Goal: Download file/media

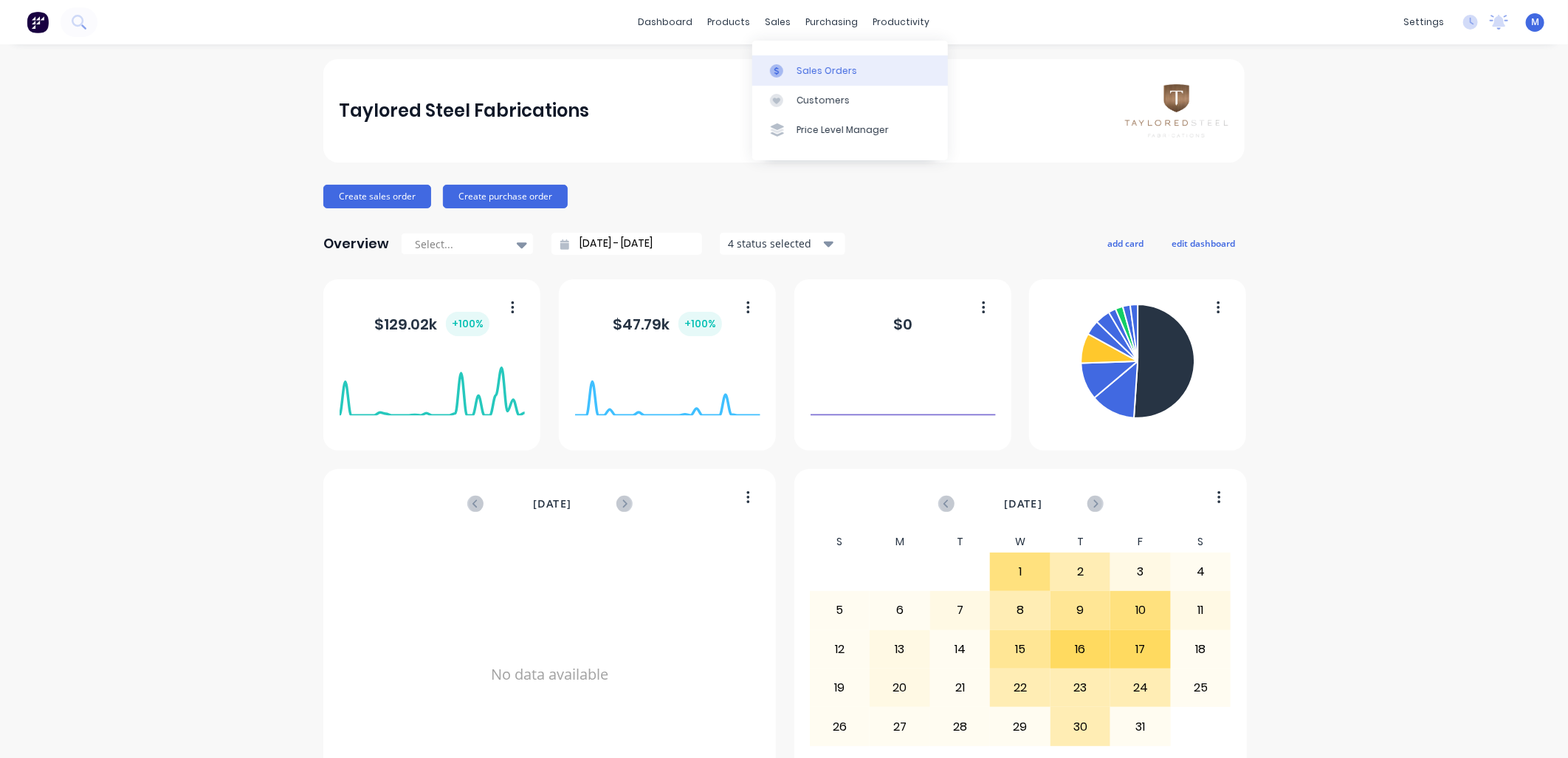
click at [787, 64] on div at bounding box center [781, 70] width 22 height 13
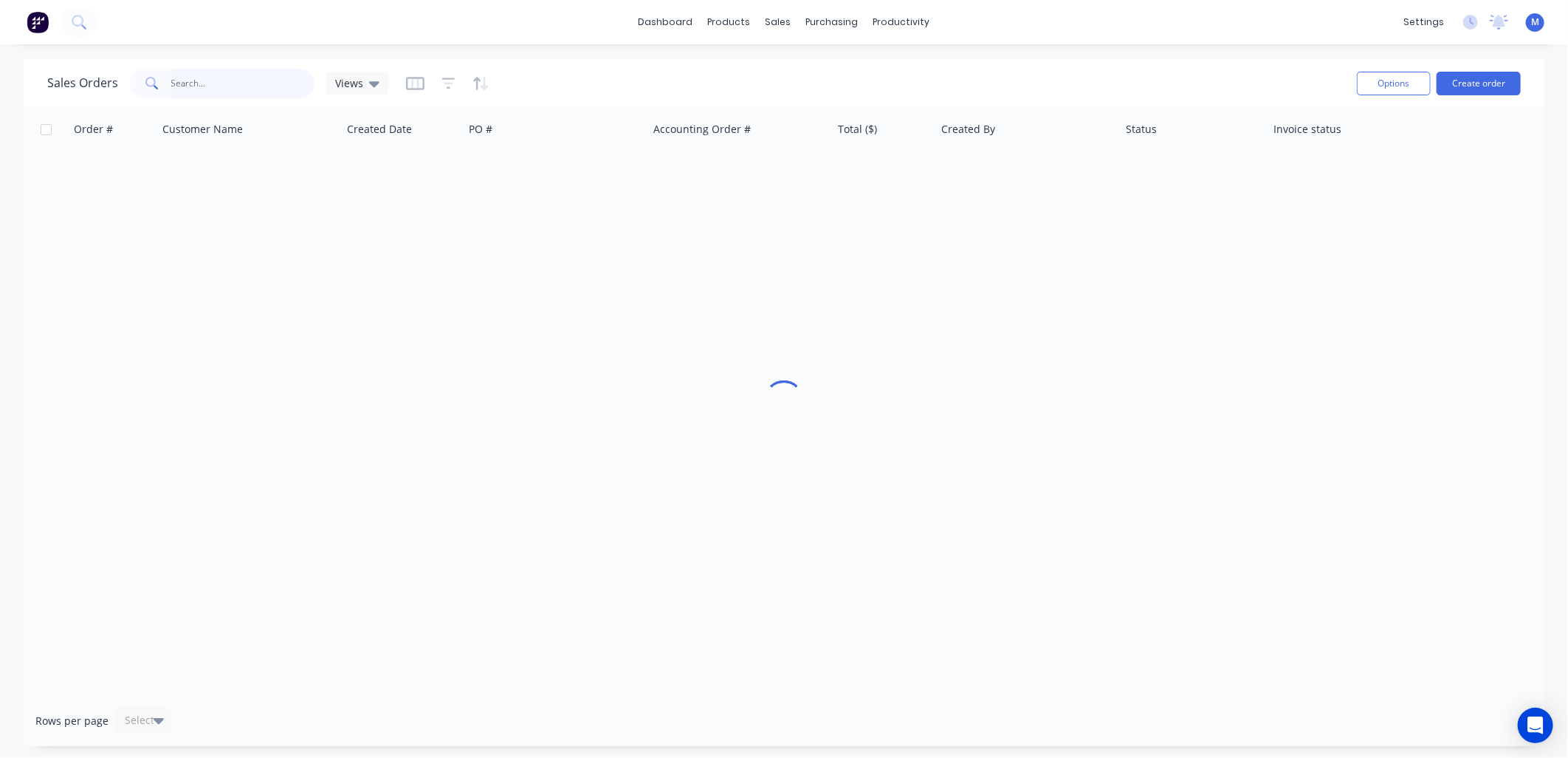
click at [234, 80] on input "text" at bounding box center [244, 84] width 144 height 30
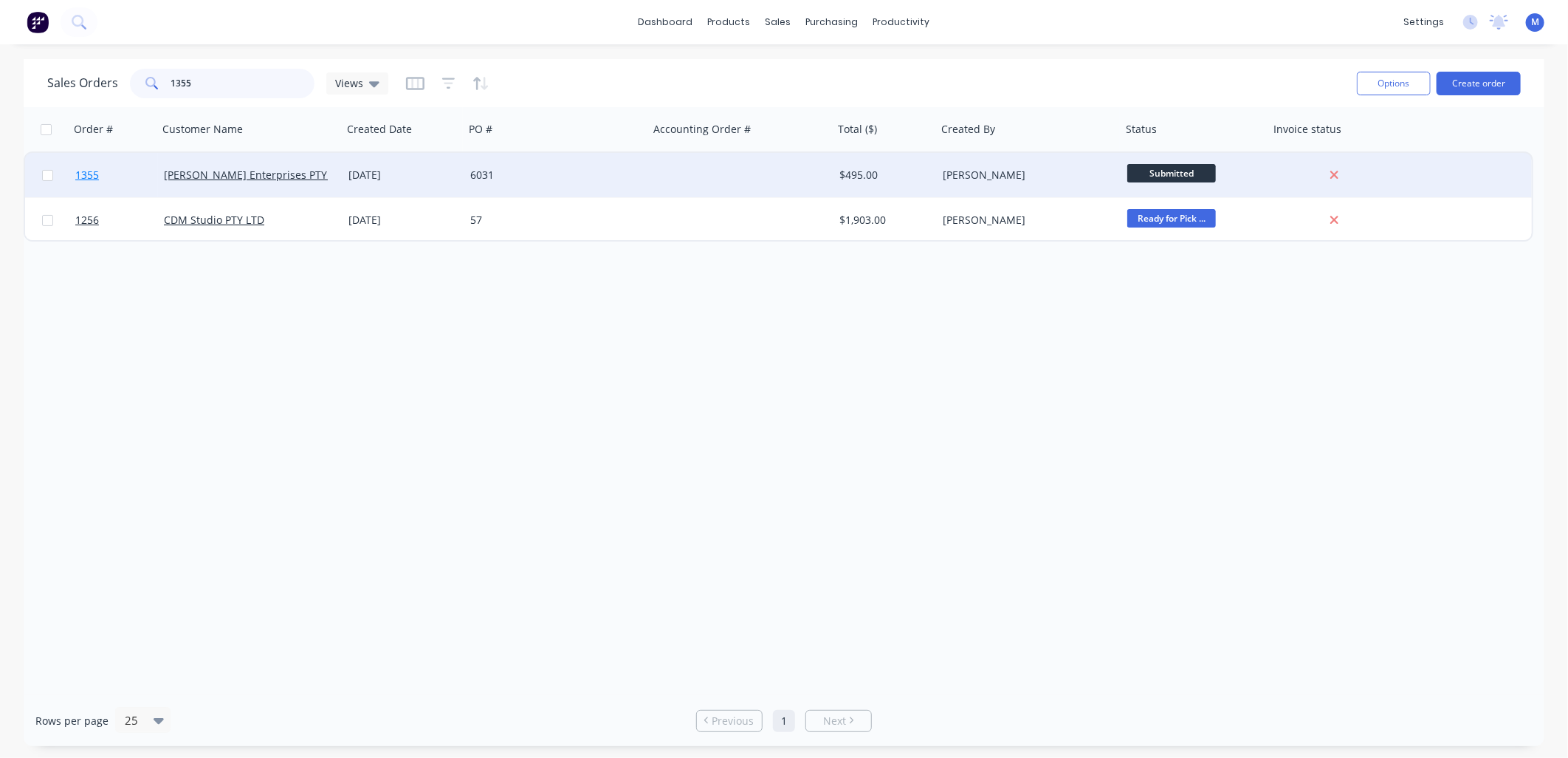
type input "1355"
click at [90, 174] on span "1355" at bounding box center [87, 175] width 24 height 15
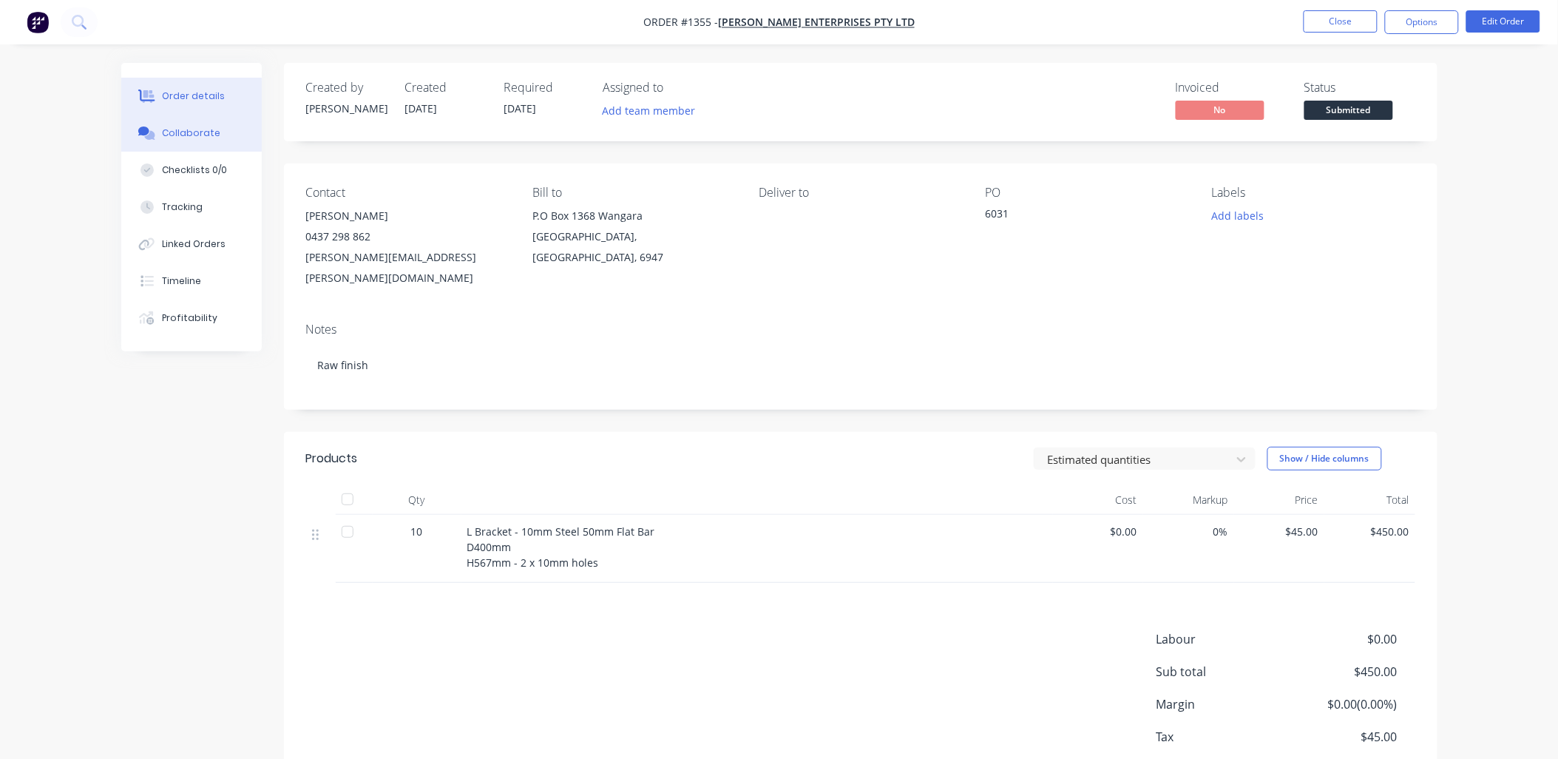
click at [208, 137] on div "Collaborate" at bounding box center [191, 132] width 58 height 13
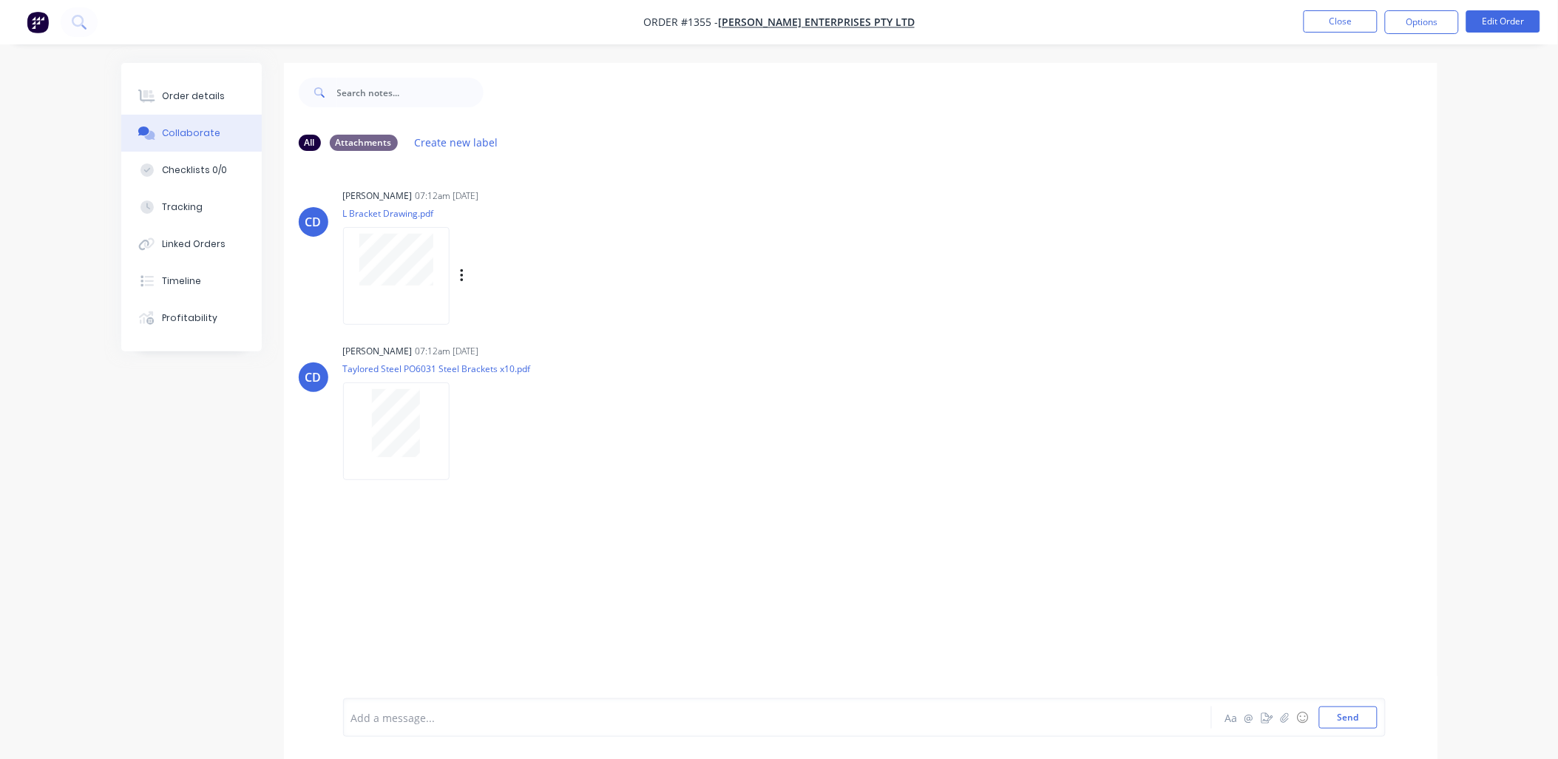
click at [394, 298] on div at bounding box center [396, 275] width 106 height 97
click at [1343, 26] on button "Close" at bounding box center [1341, 21] width 74 height 22
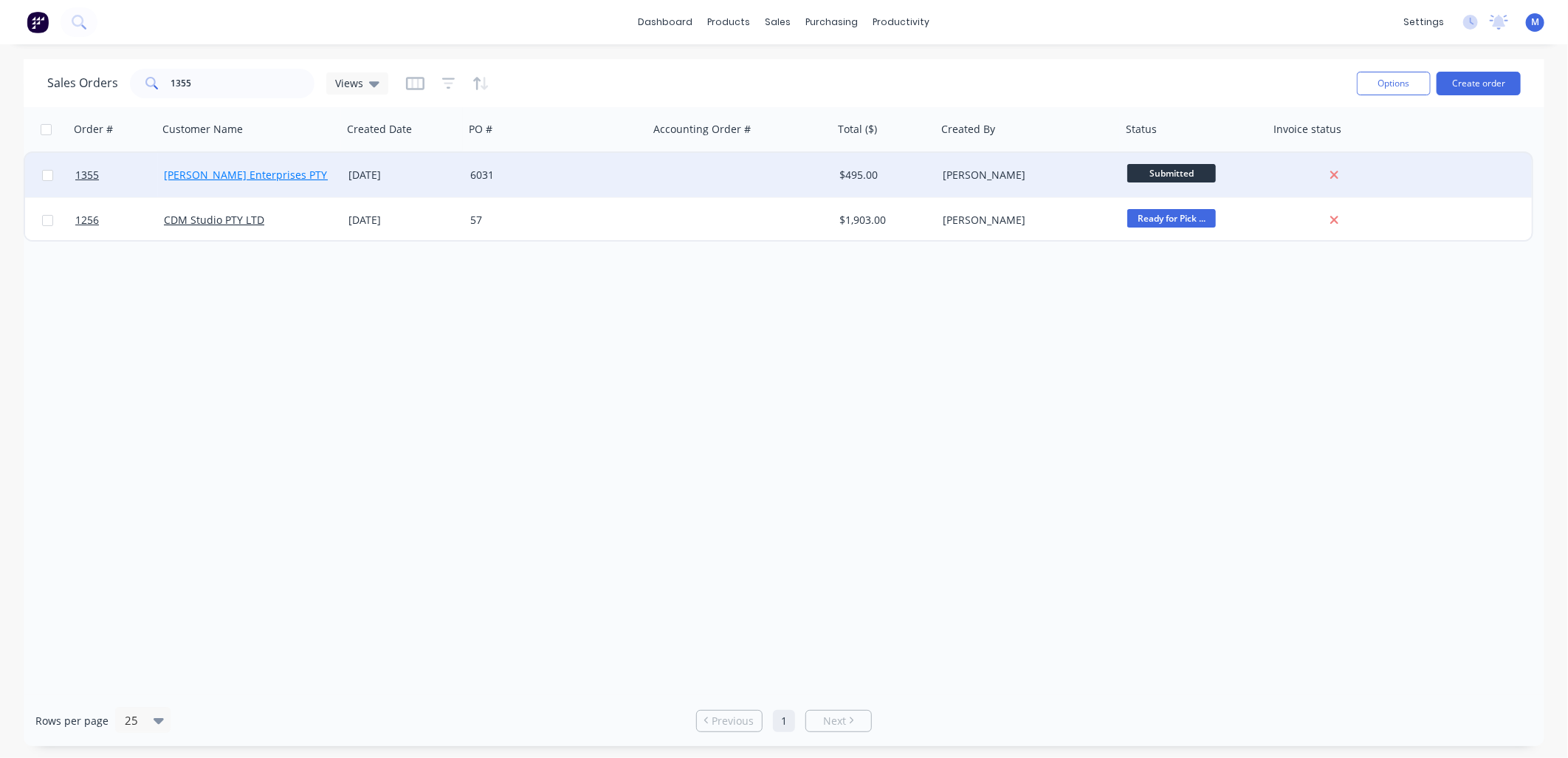
click at [281, 172] on link "[PERSON_NAME] Enterprises PTY LTD" at bounding box center [256, 175] width 185 height 14
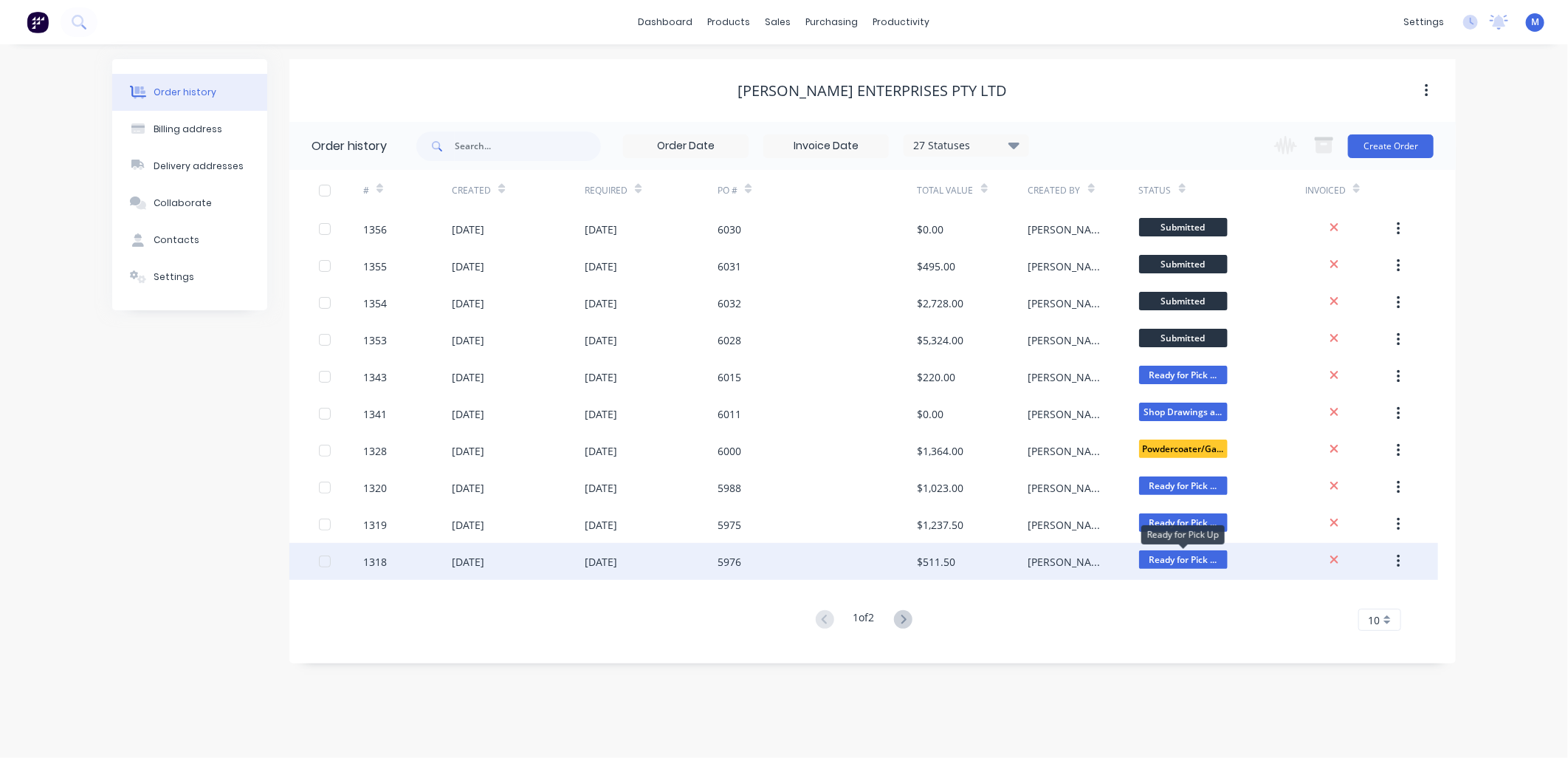
click at [1163, 557] on span "Ready for Pick ..." at bounding box center [1183, 559] width 89 height 18
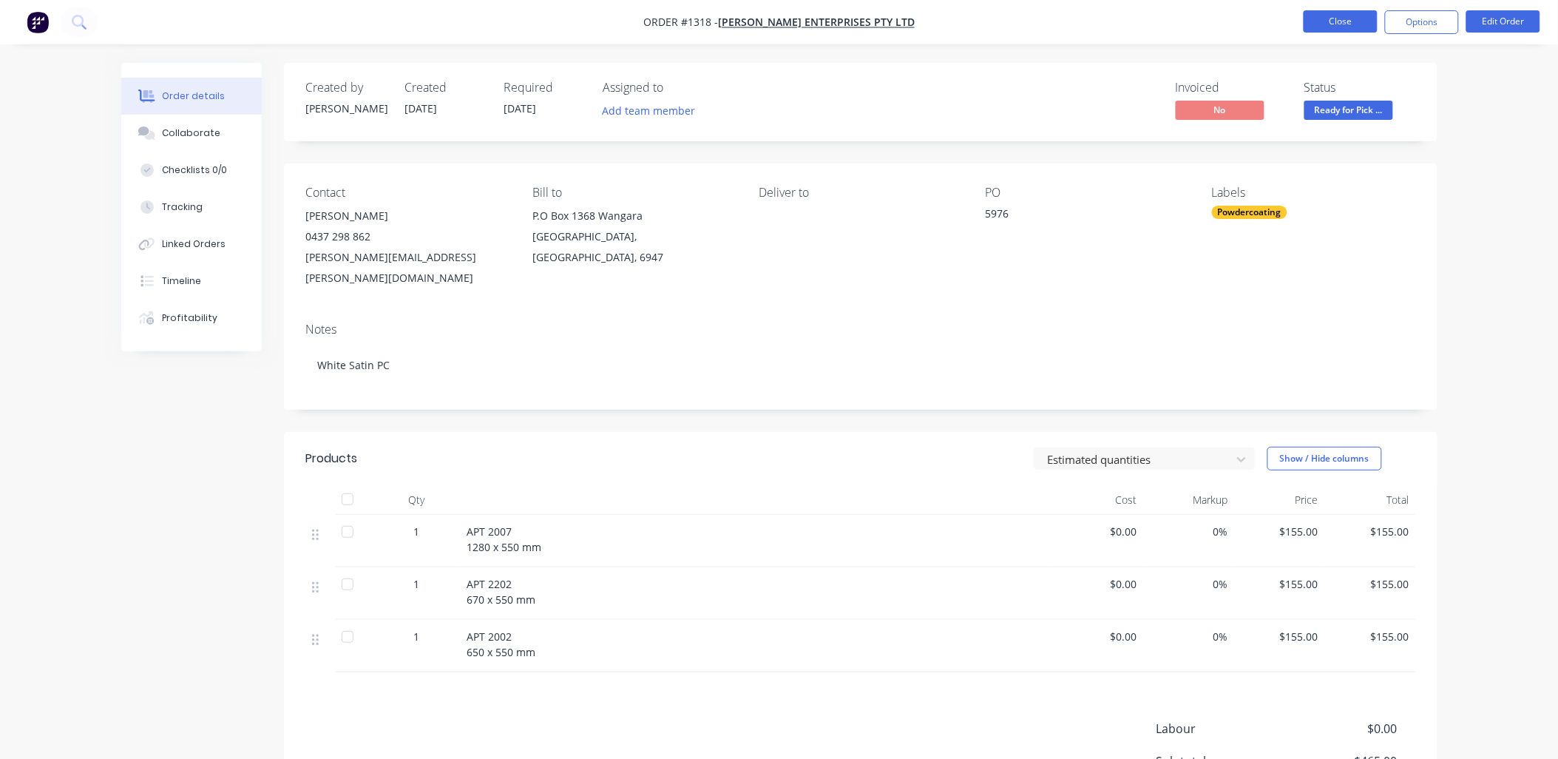
click at [1335, 19] on button "Close" at bounding box center [1341, 21] width 74 height 22
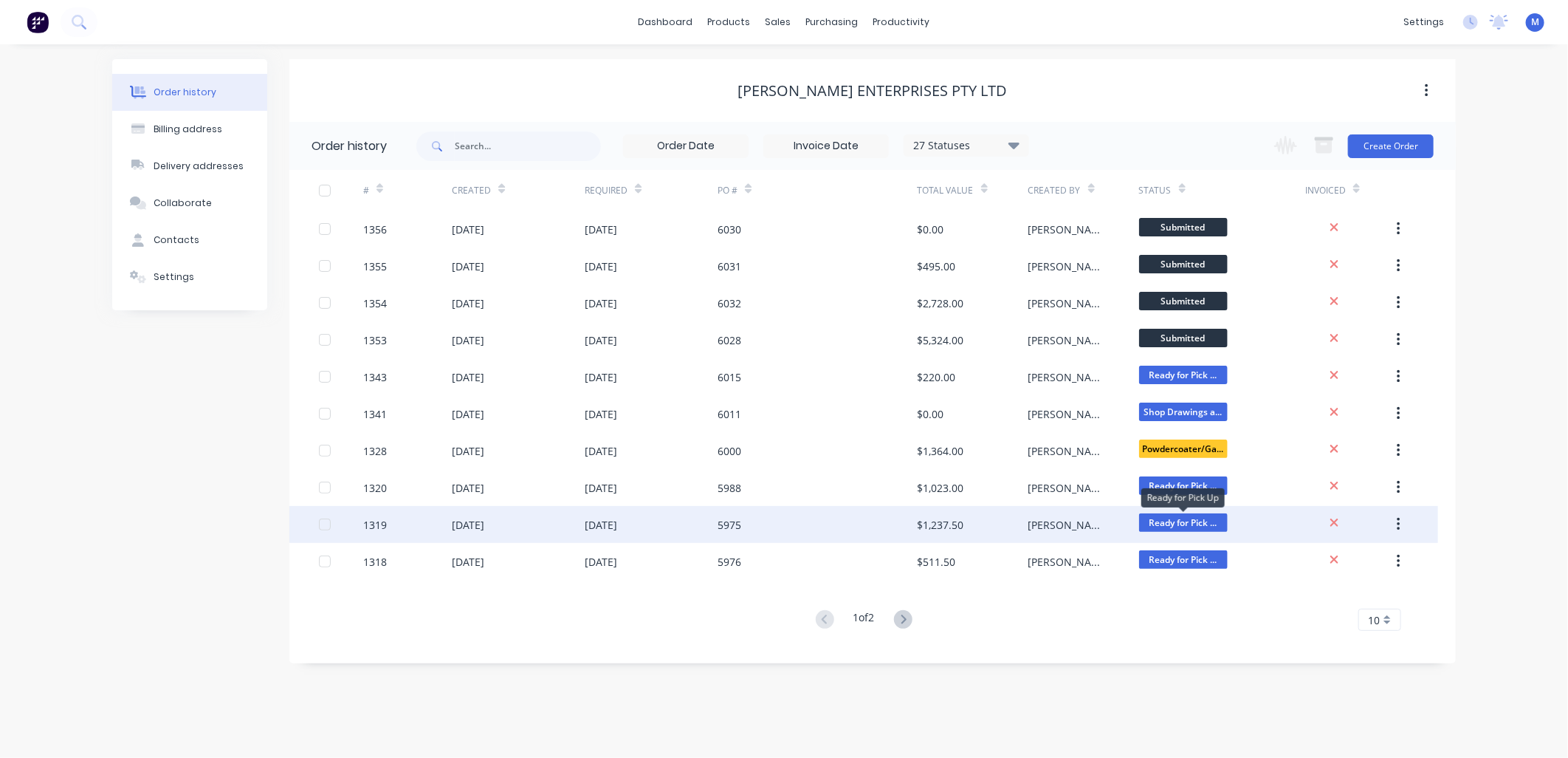
click at [1198, 518] on span "Ready for Pick ..." at bounding box center [1183, 522] width 89 height 18
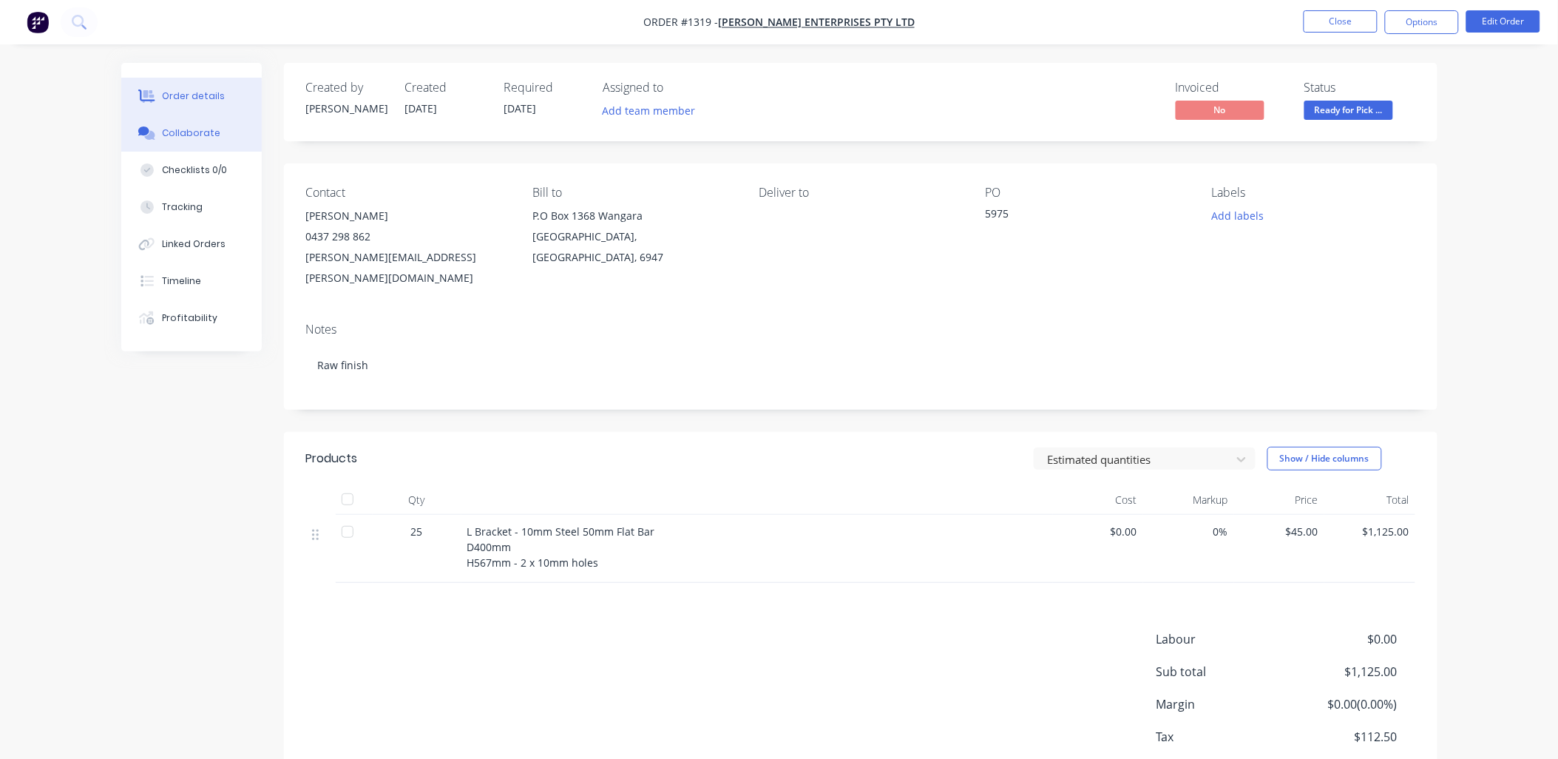
click at [189, 124] on button "Collaborate" at bounding box center [191, 133] width 140 height 37
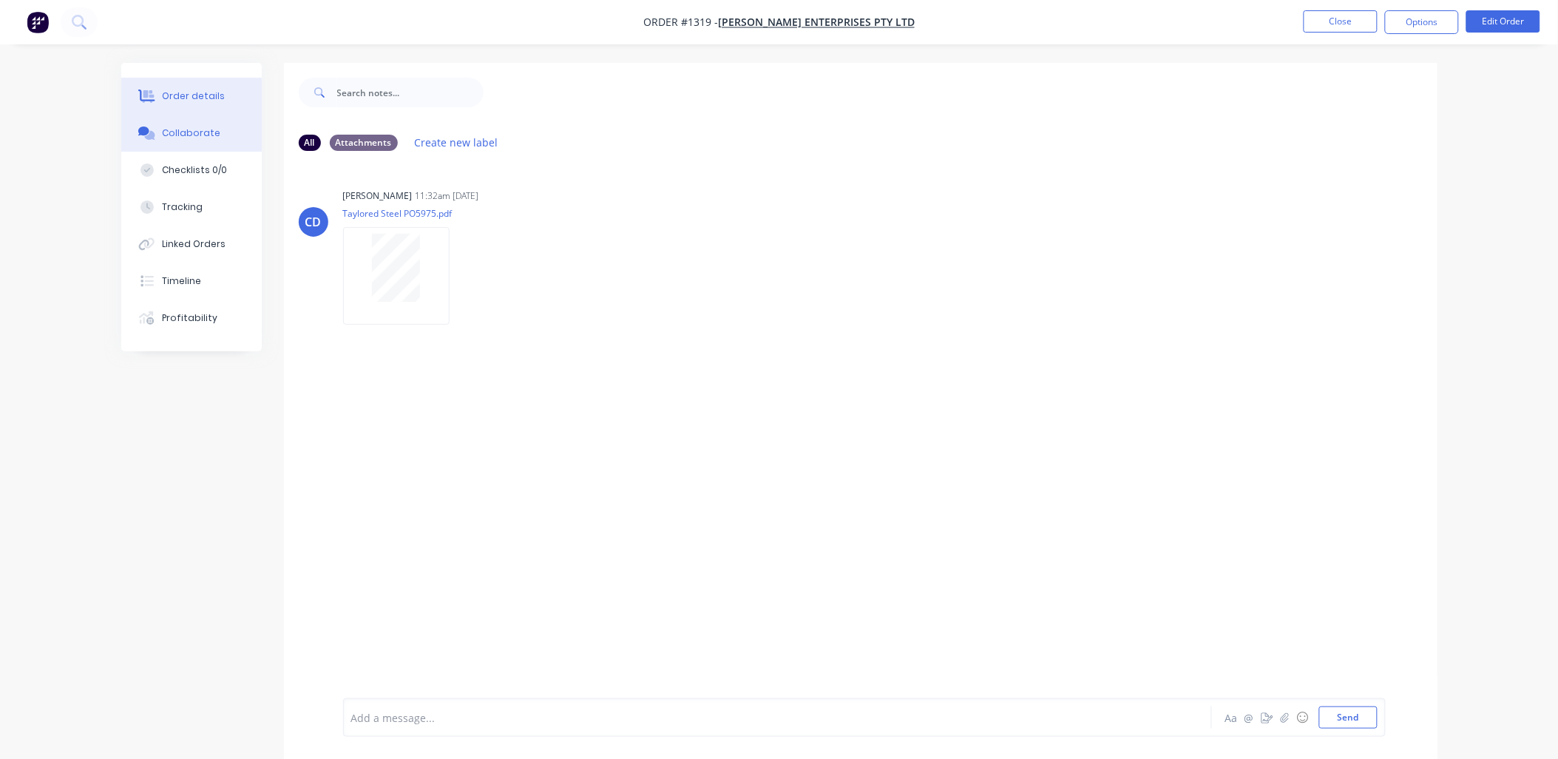
click at [223, 92] on button "Order details" at bounding box center [191, 96] width 140 height 37
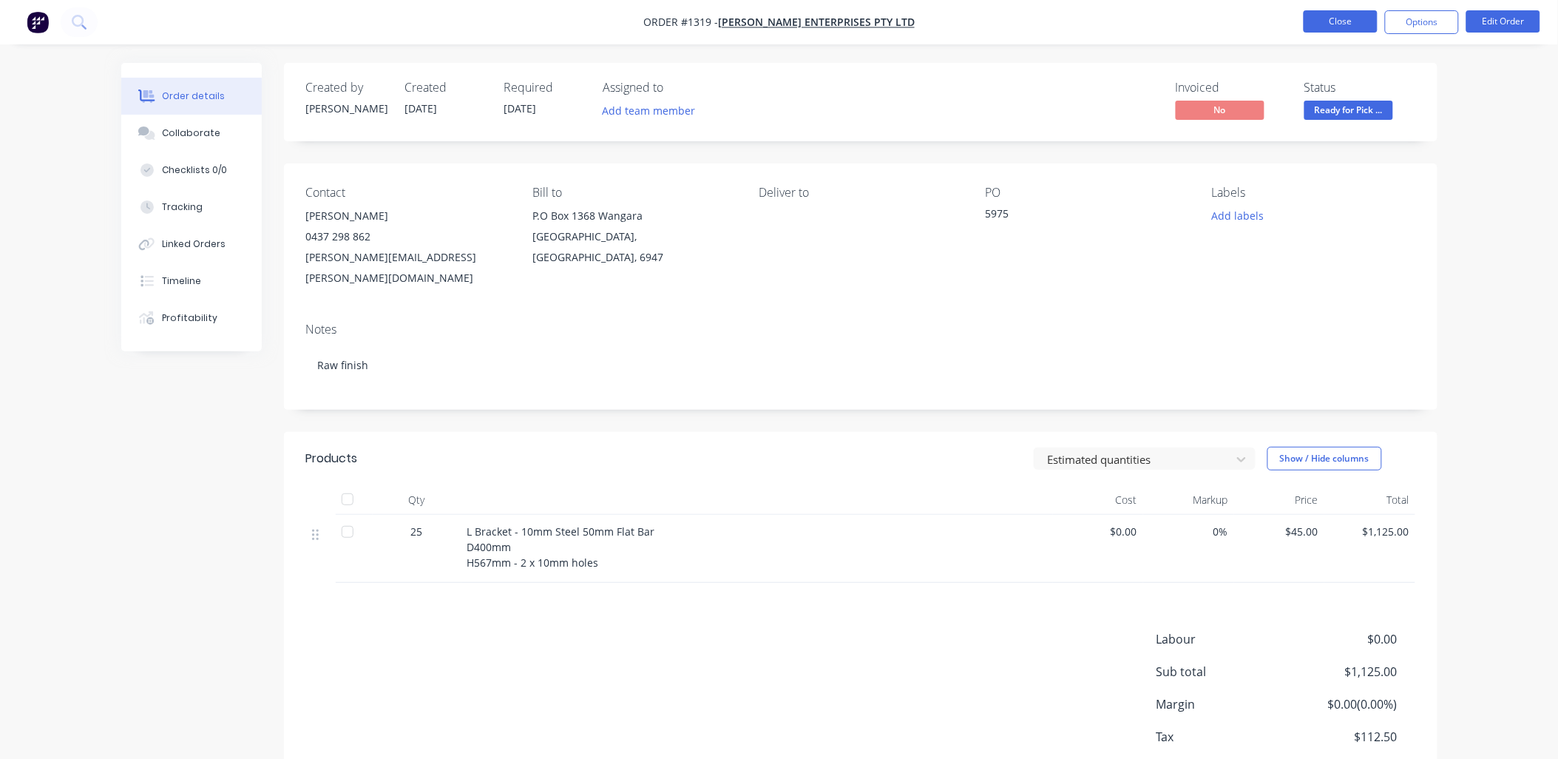
click at [1332, 22] on button "Close" at bounding box center [1341, 21] width 74 height 22
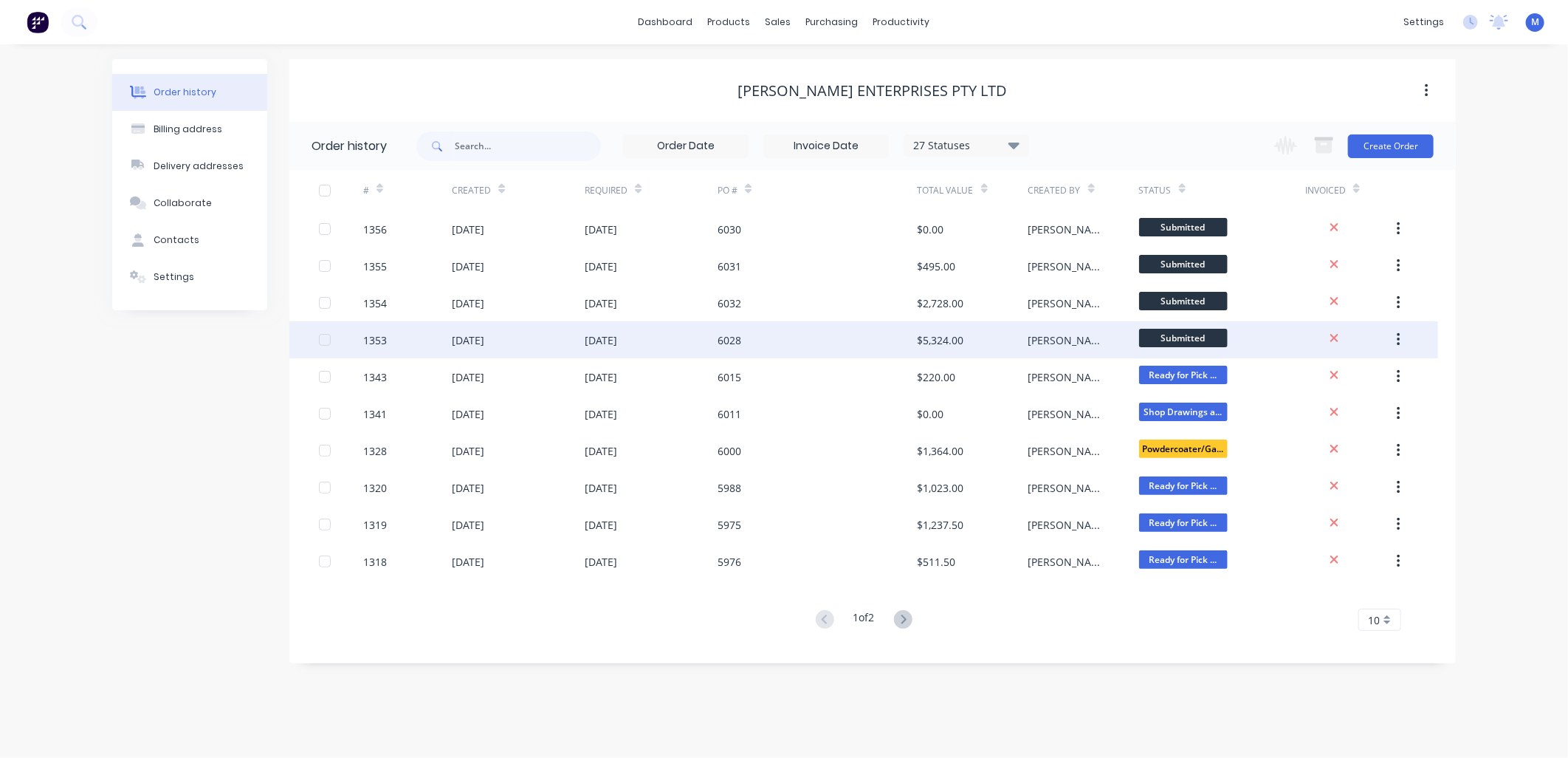
click at [593, 336] on div "17 Oct 2025" at bounding box center [601, 341] width 33 height 16
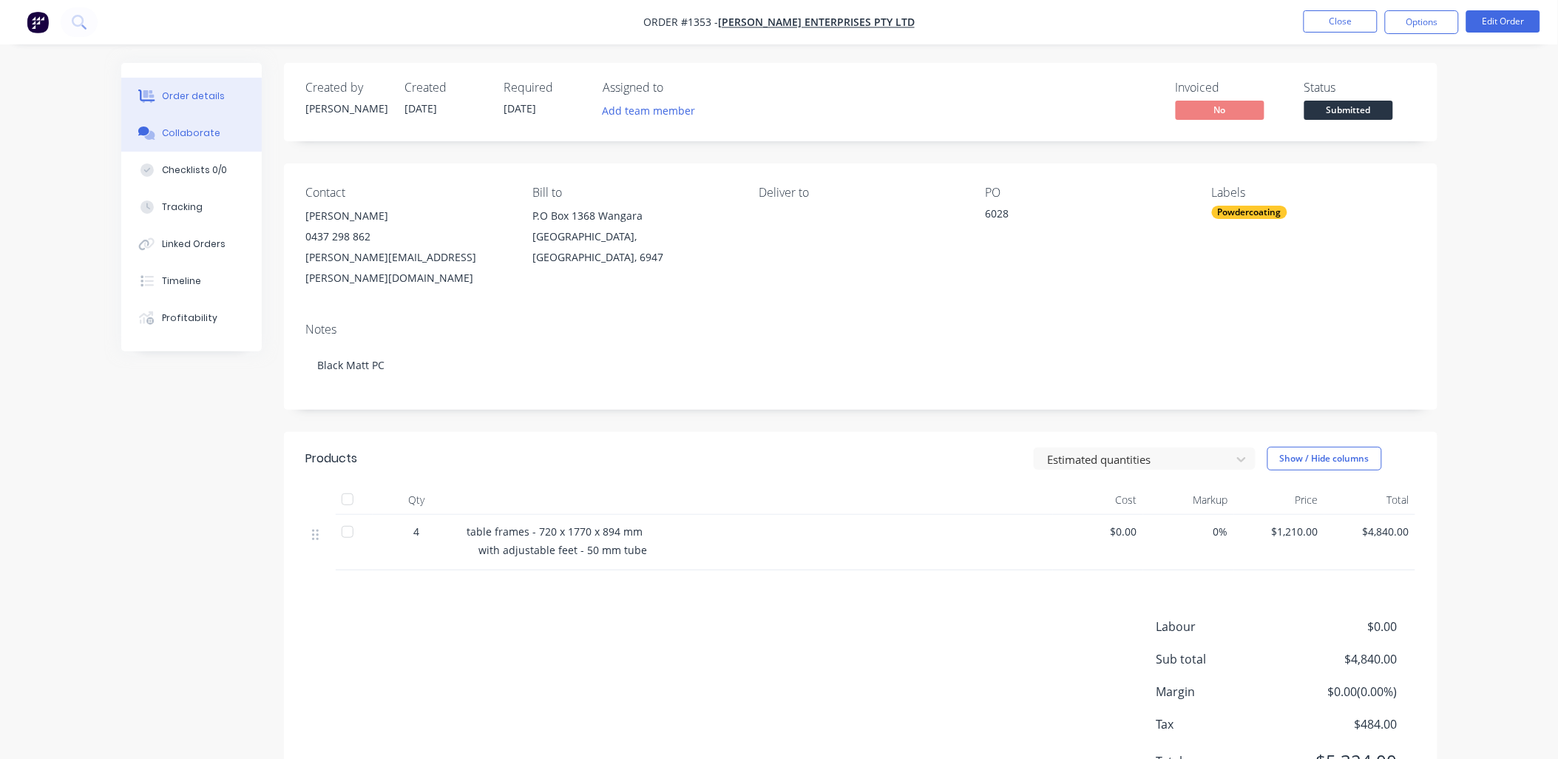
click at [206, 132] on div "Collaborate" at bounding box center [191, 132] width 58 height 13
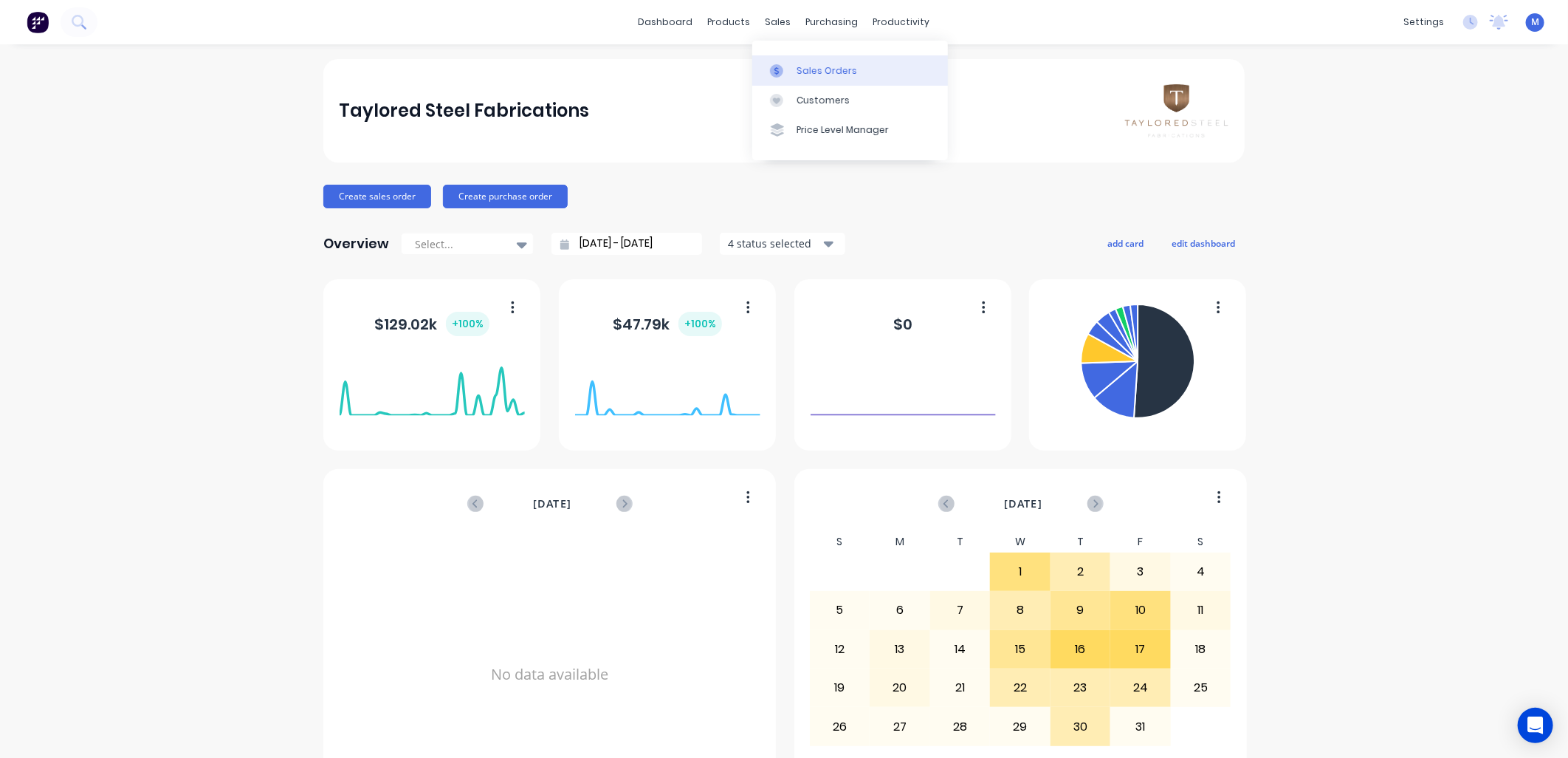
click at [800, 71] on div "Sales Orders" at bounding box center [826, 70] width 61 height 13
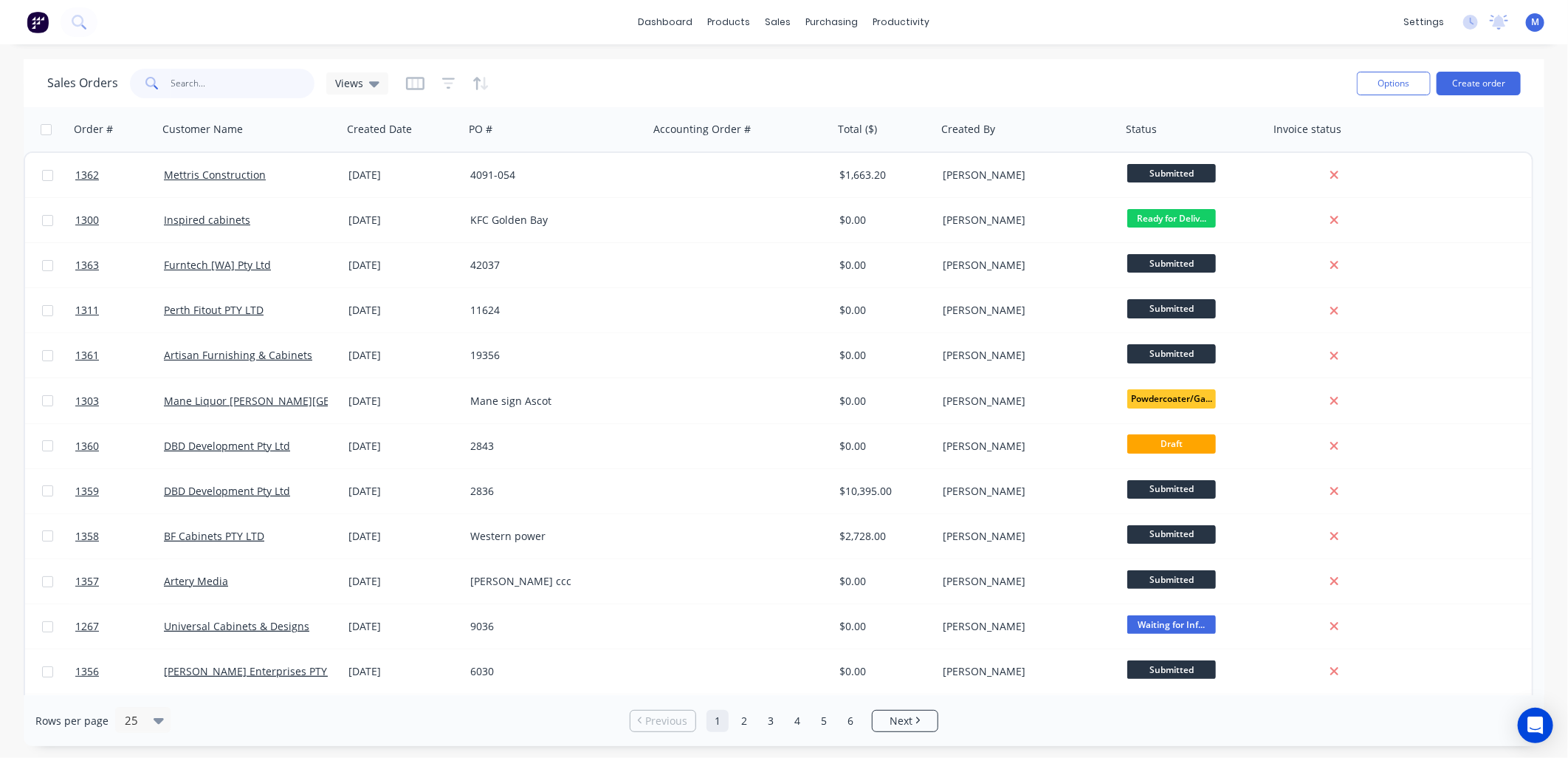
click at [196, 83] on input "text" at bounding box center [244, 84] width 144 height 30
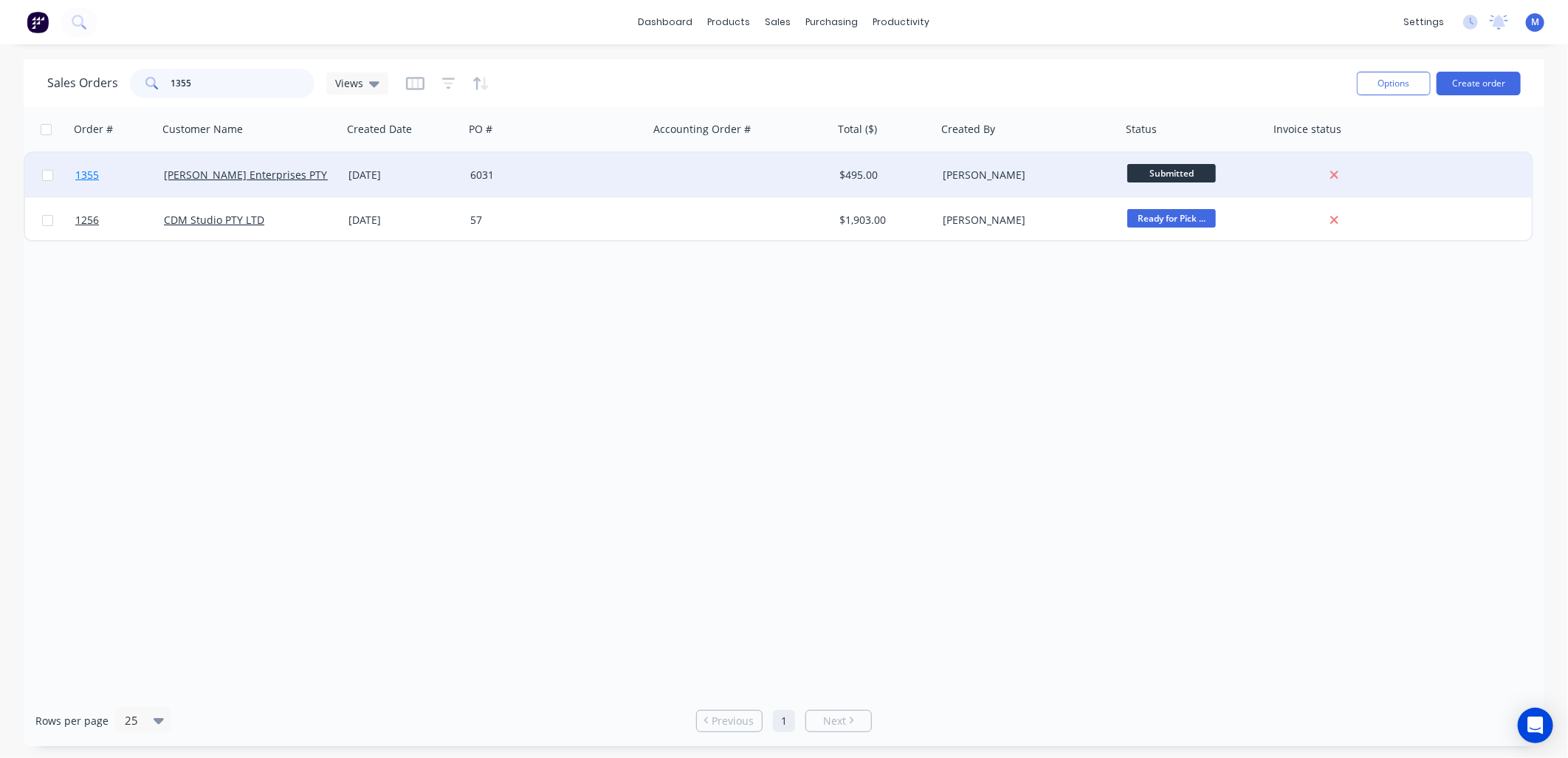
type input "1355"
click at [96, 159] on link "1355" at bounding box center [119, 175] width 89 height 44
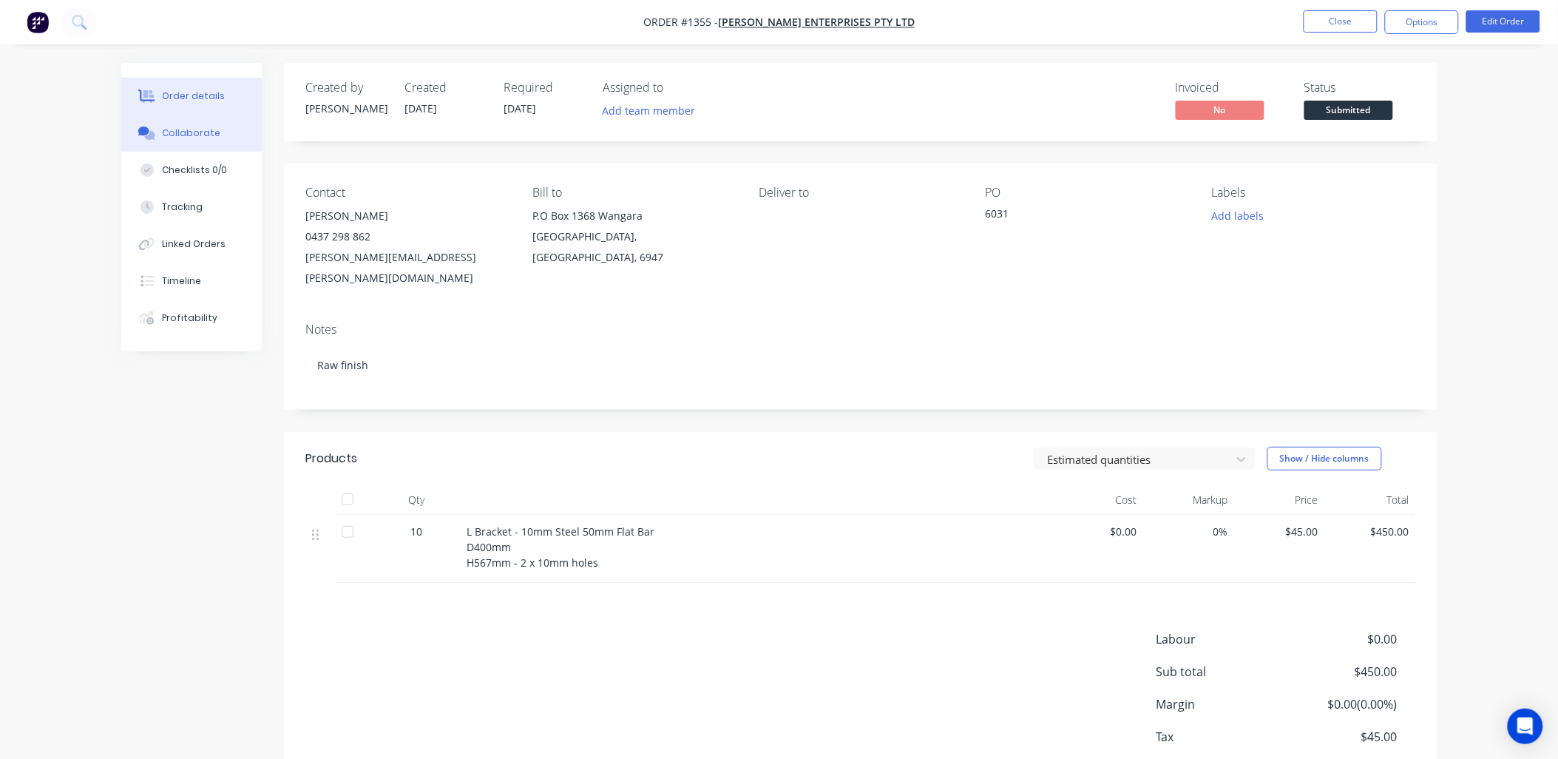
click at [200, 123] on button "Collaborate" at bounding box center [191, 133] width 140 height 37
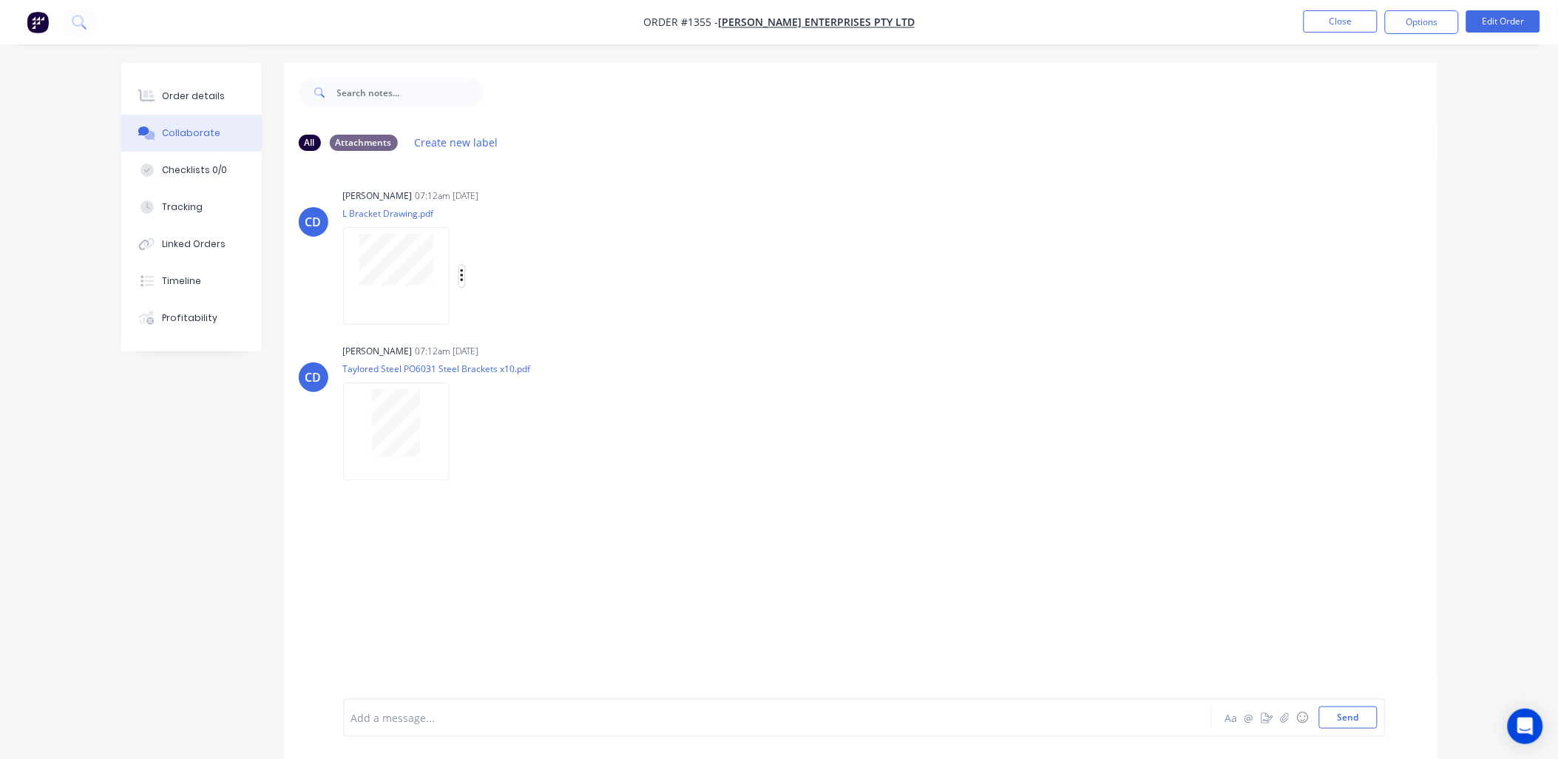
click at [461, 274] on icon "button" at bounding box center [462, 276] width 4 height 17
click at [504, 316] on button "Download" at bounding box center [558, 315] width 166 height 33
click at [461, 432] on icon "button" at bounding box center [461, 430] width 3 height 13
click at [513, 468] on button "Download" at bounding box center [558, 470] width 166 height 33
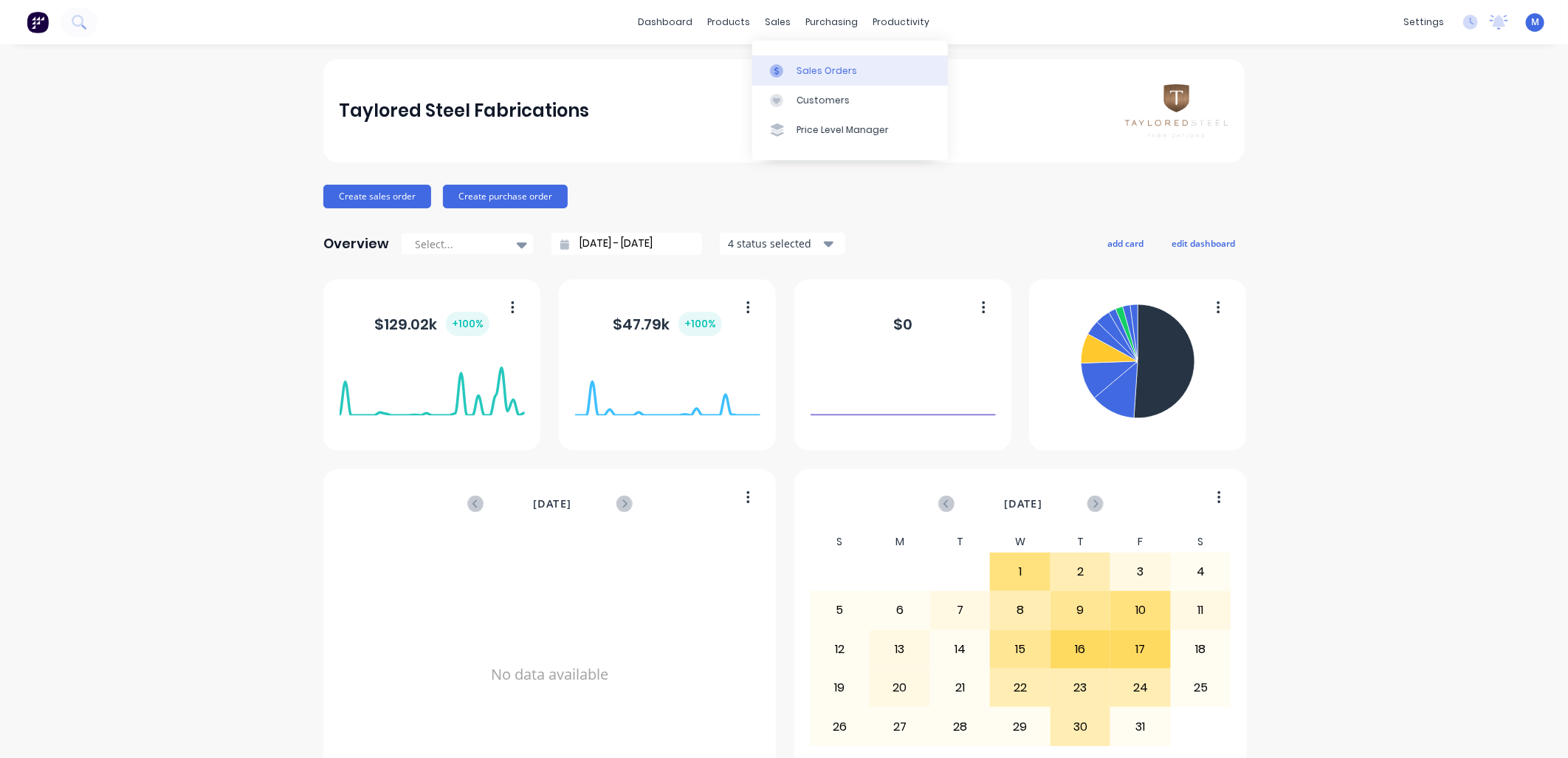
click at [784, 62] on link "Sales Orders" at bounding box center [850, 70] width 196 height 30
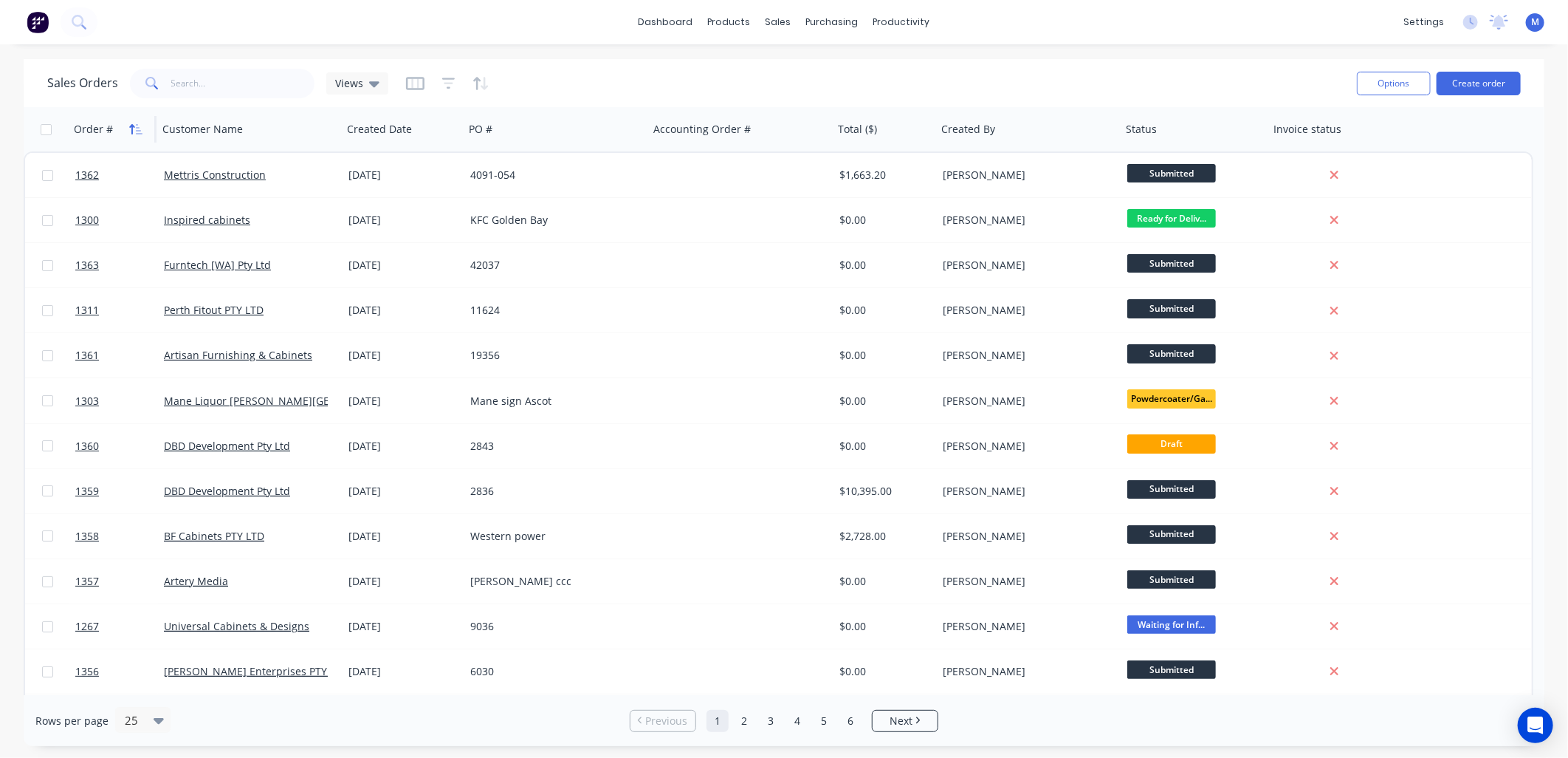
click at [138, 124] on icon "button" at bounding box center [135, 129] width 13 height 12
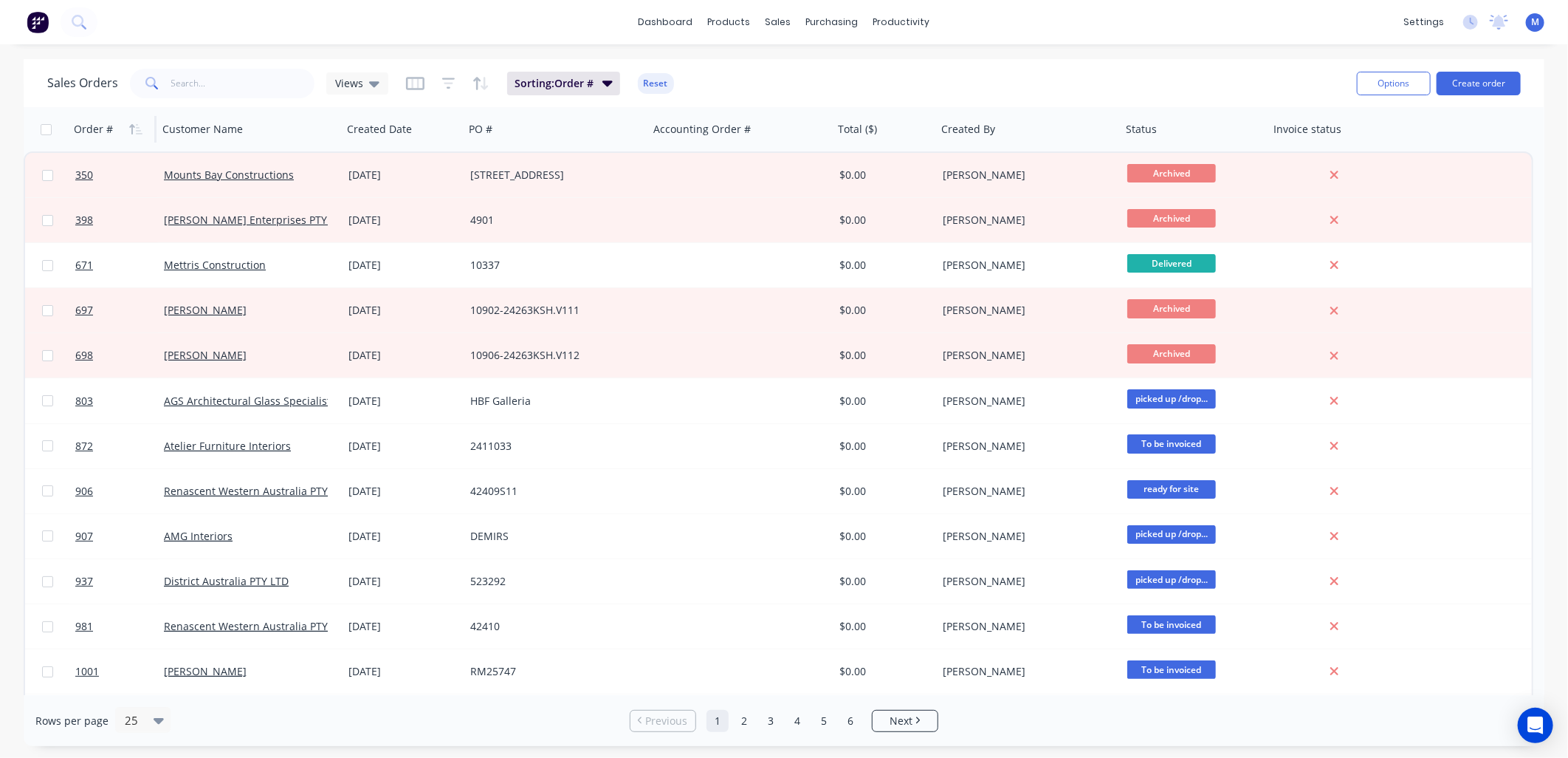
click at [138, 124] on icon "button" at bounding box center [135, 129] width 13 height 12
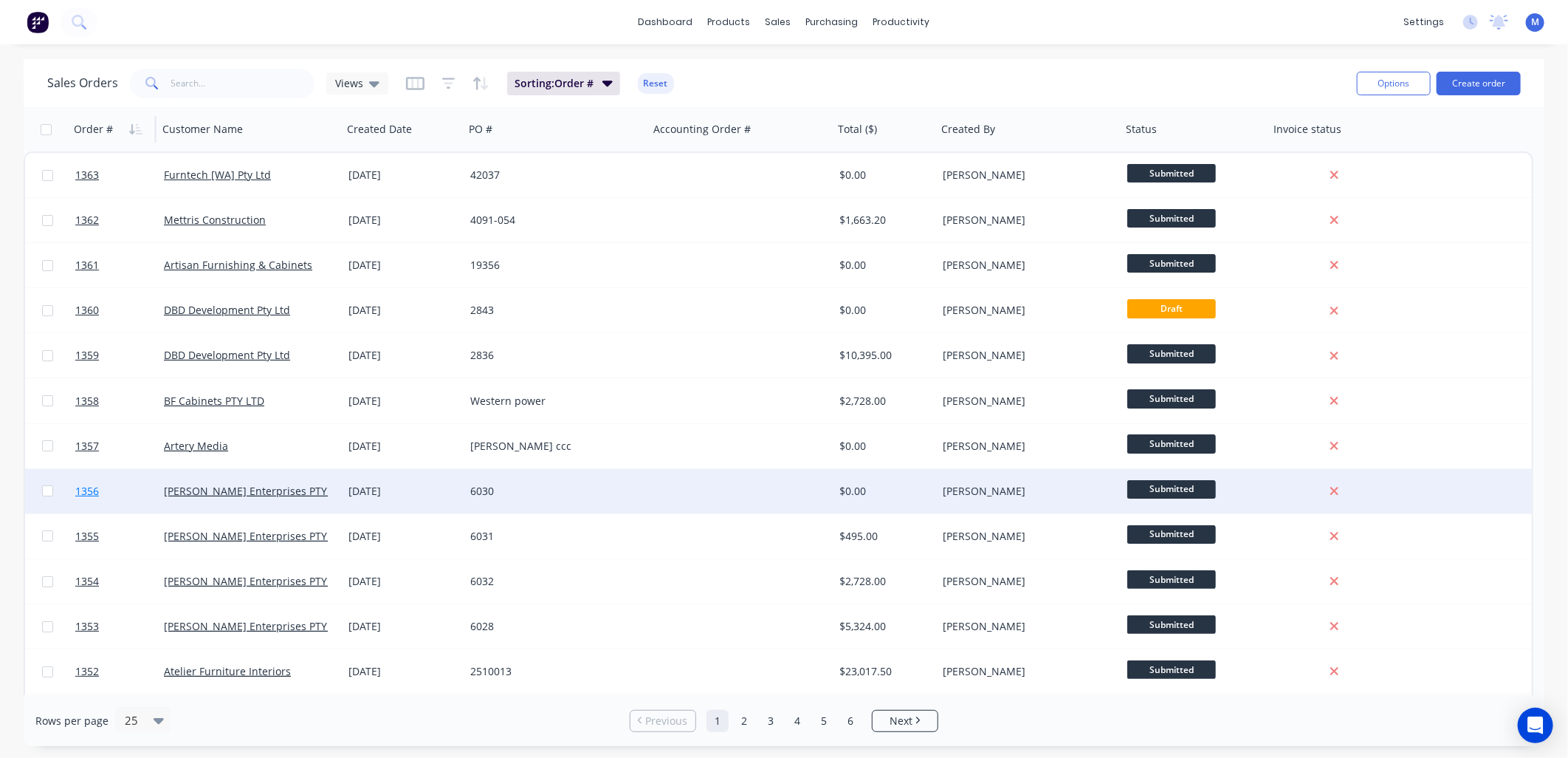
click at [87, 483] on span "1356" at bounding box center [87, 490] width 24 height 15
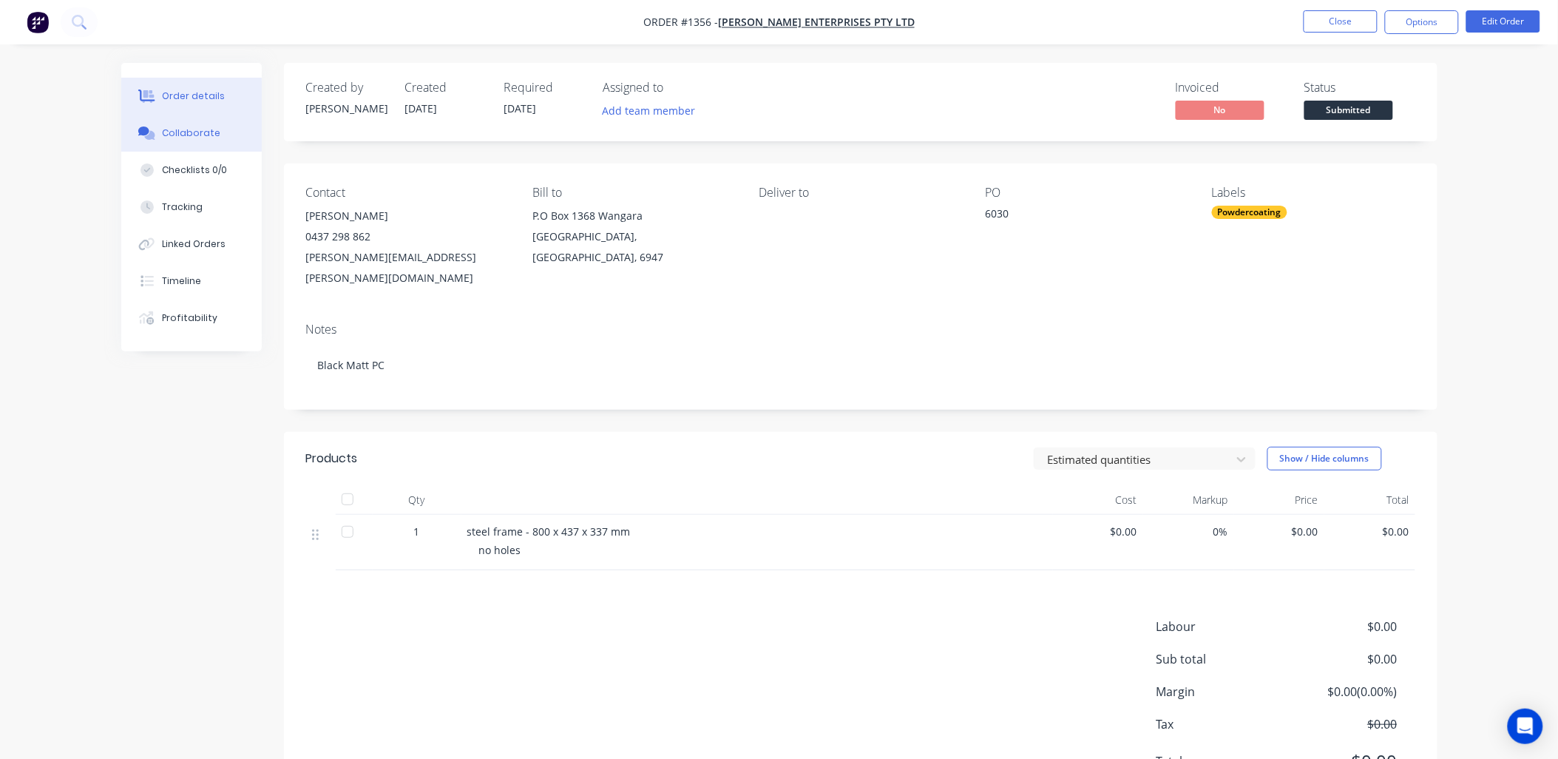
click at [201, 133] on div "Collaborate" at bounding box center [191, 132] width 58 height 13
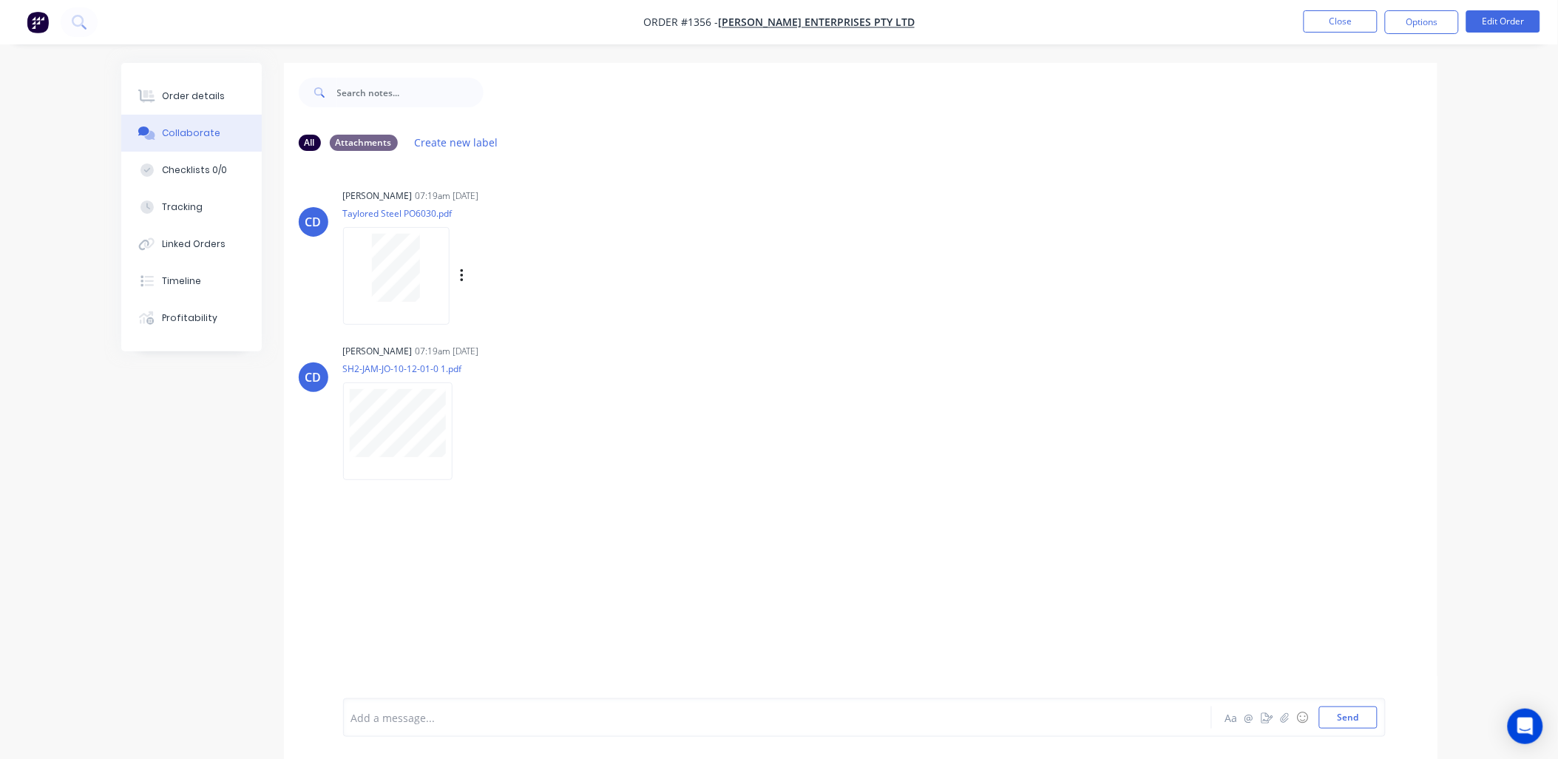
click at [466, 270] on div "Labels Download Delete" at bounding box center [539, 275] width 166 height 21
click at [462, 276] on icon "button" at bounding box center [461, 275] width 3 height 13
click at [526, 311] on button "Download" at bounding box center [558, 315] width 166 height 33
click at [461, 426] on div "Labels Download Delete" at bounding box center [541, 431] width 166 height 21
click at [464, 430] on icon "button" at bounding box center [464, 430] width 3 height 13
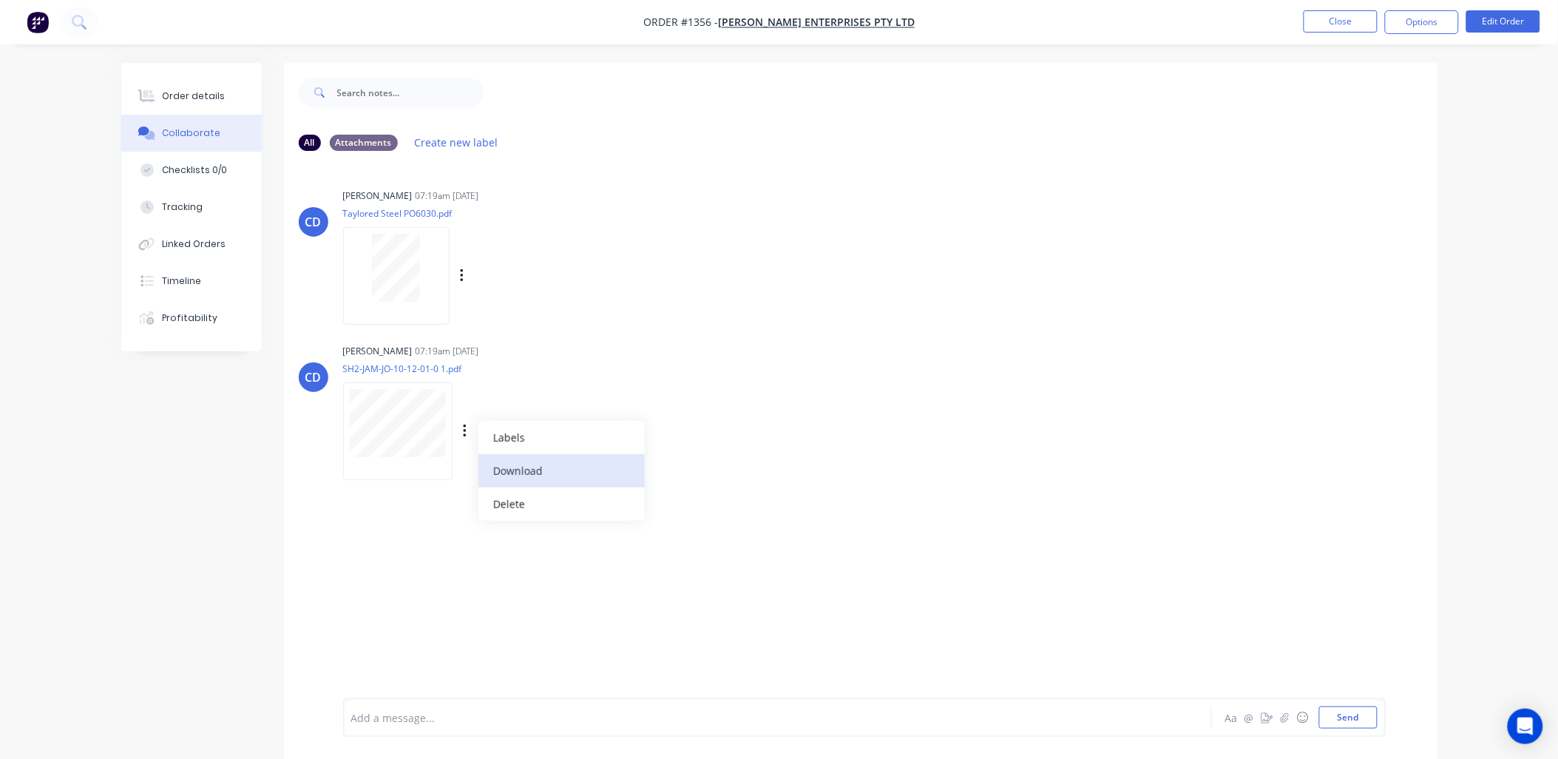
click at [520, 464] on button "Download" at bounding box center [561, 470] width 166 height 33
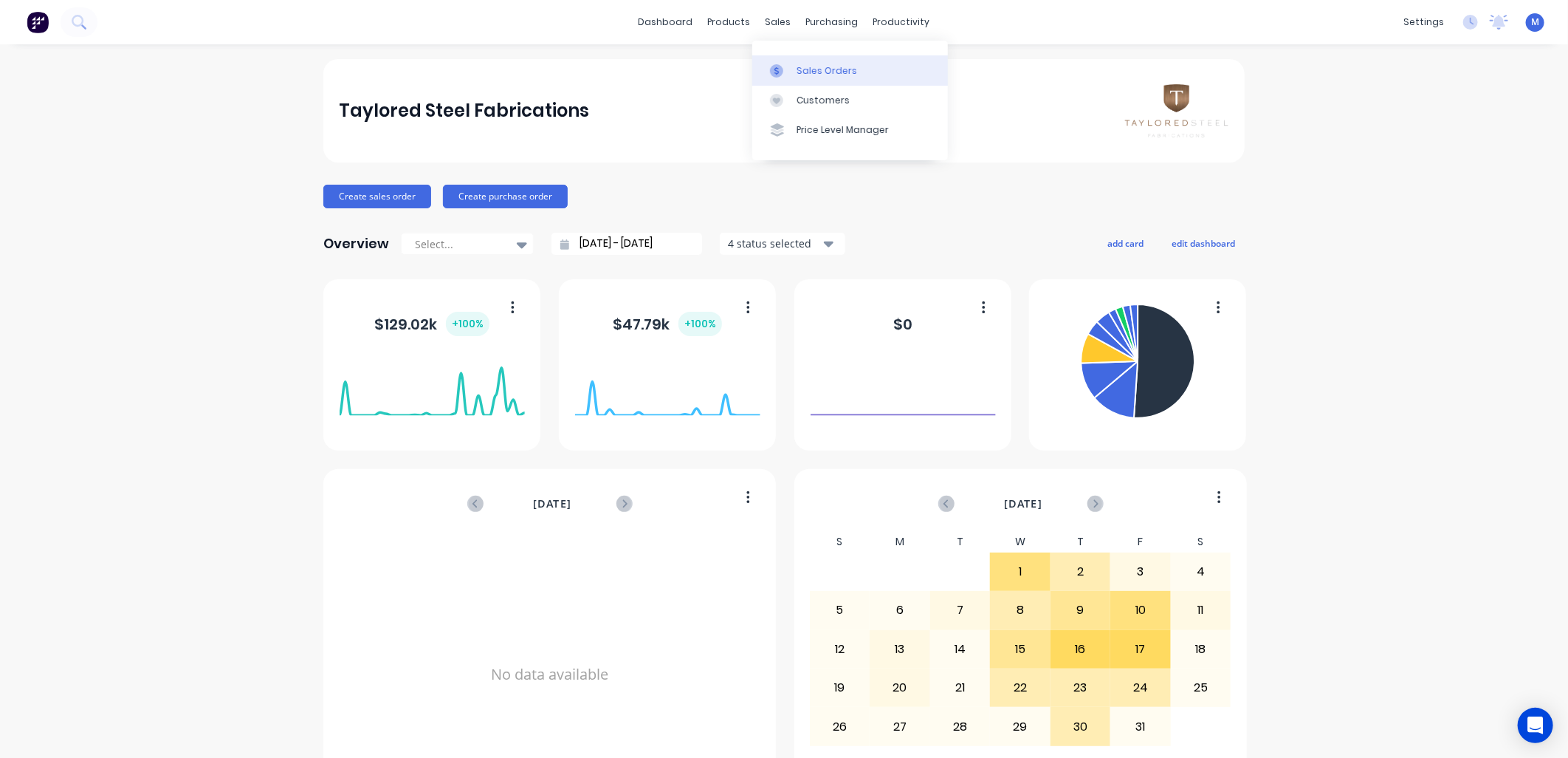
click at [791, 67] on link "Sales Orders" at bounding box center [850, 70] width 196 height 30
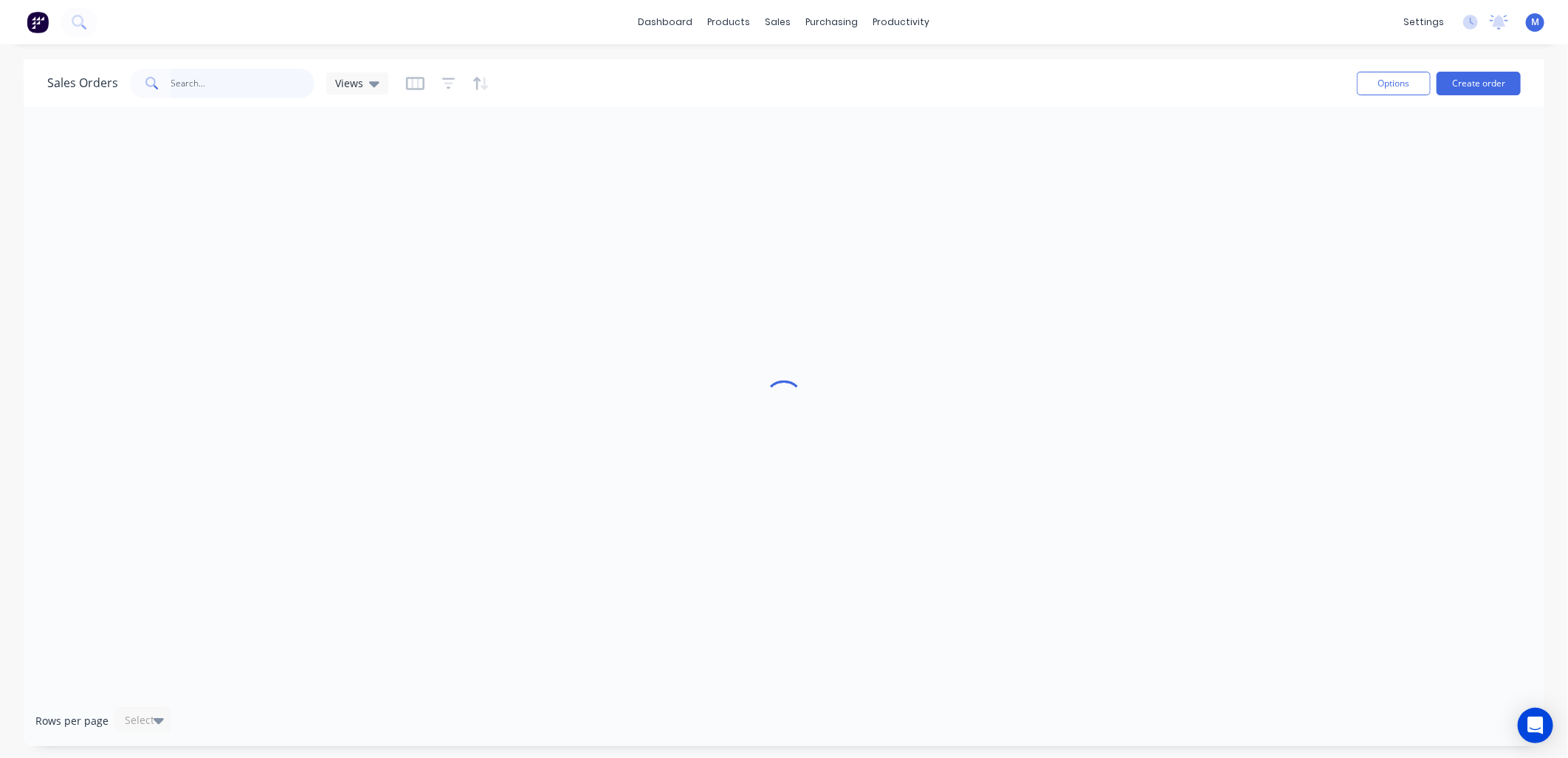
click at [183, 84] on input "text" at bounding box center [244, 84] width 144 height 30
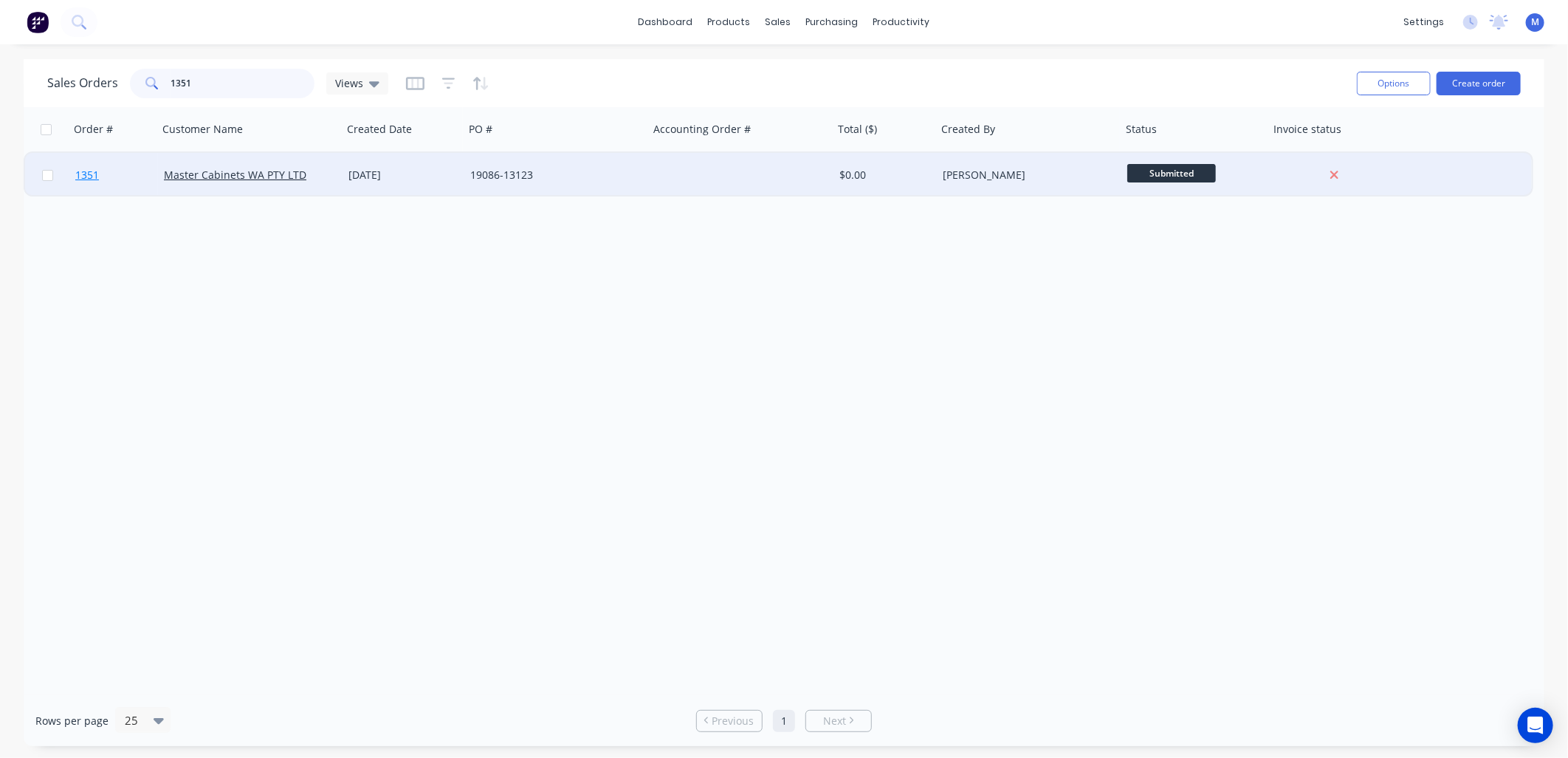
type input "1351"
click at [100, 176] on link "1351" at bounding box center [119, 175] width 89 height 44
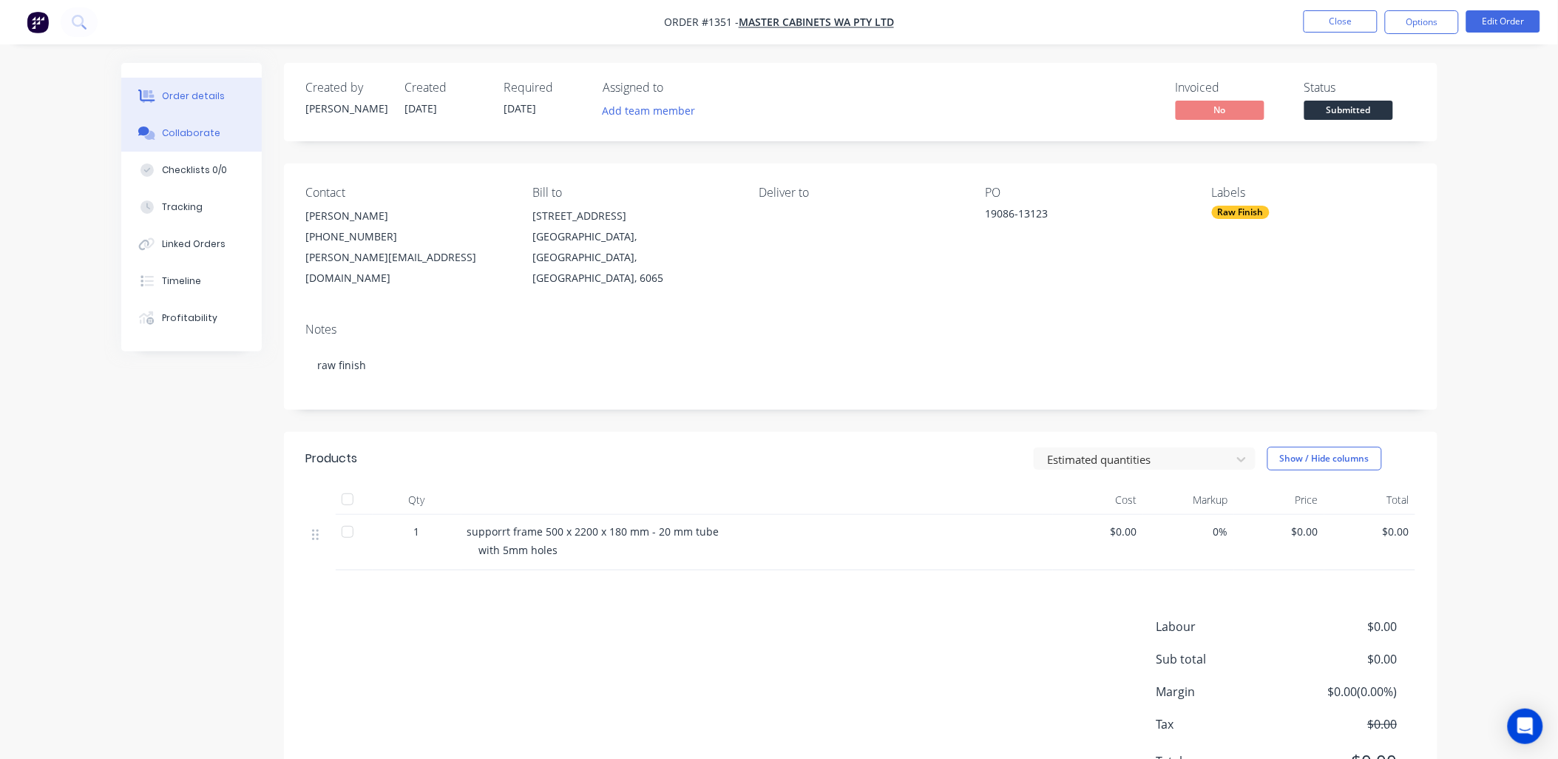
click at [204, 136] on div "Collaborate" at bounding box center [191, 132] width 58 height 13
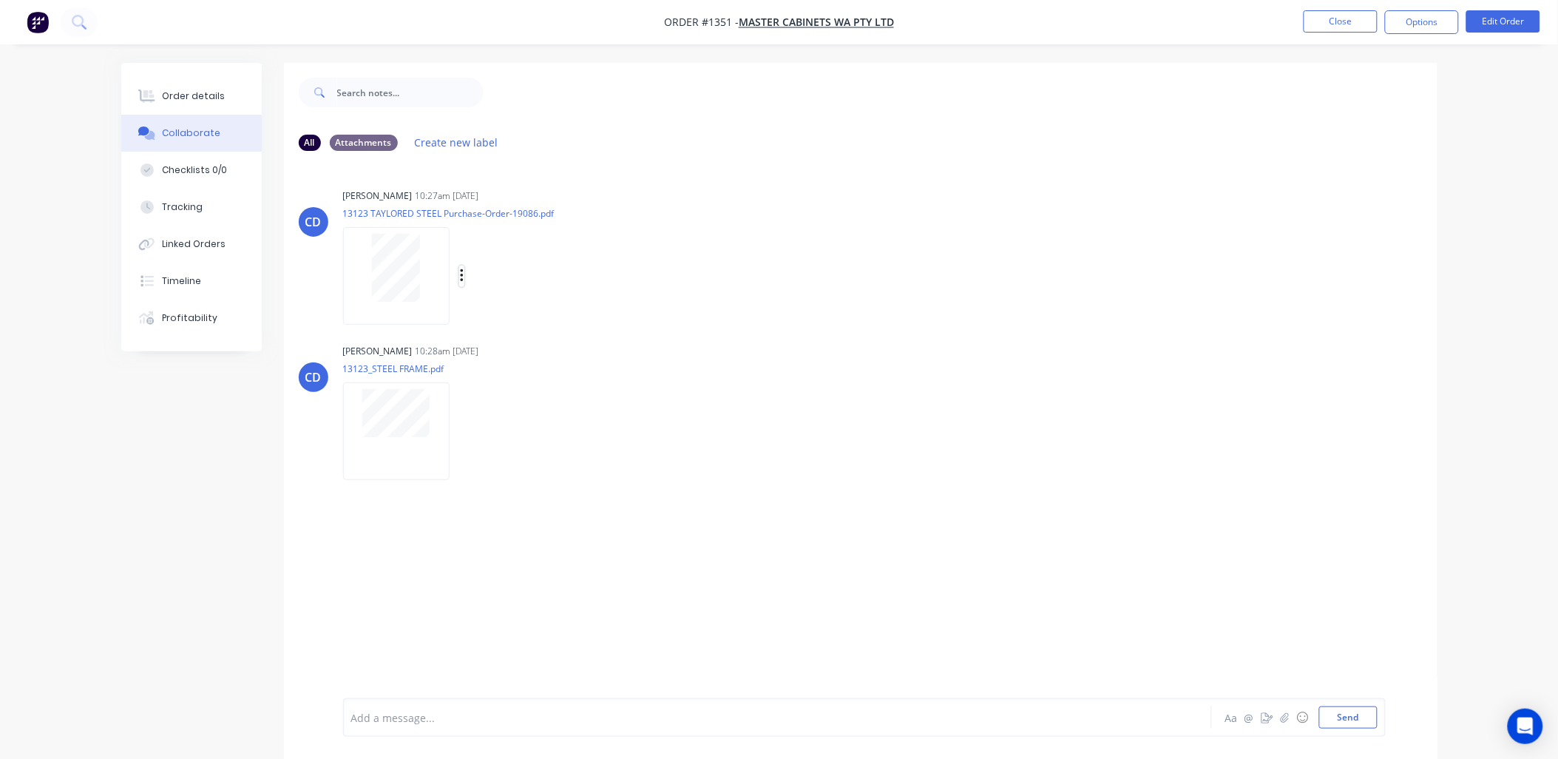
click at [460, 279] on icon "button" at bounding box center [462, 276] width 4 height 17
click at [501, 311] on button "Download" at bounding box center [558, 315] width 166 height 33
drag, startPoint x: 461, startPoint y: 427, endPoint x: 468, endPoint y: 438, distance: 12.7
click at [461, 427] on icon "button" at bounding box center [462, 431] width 4 height 17
click at [504, 467] on button "Download" at bounding box center [558, 470] width 166 height 33
